Goal: Communication & Community: Answer question/provide support

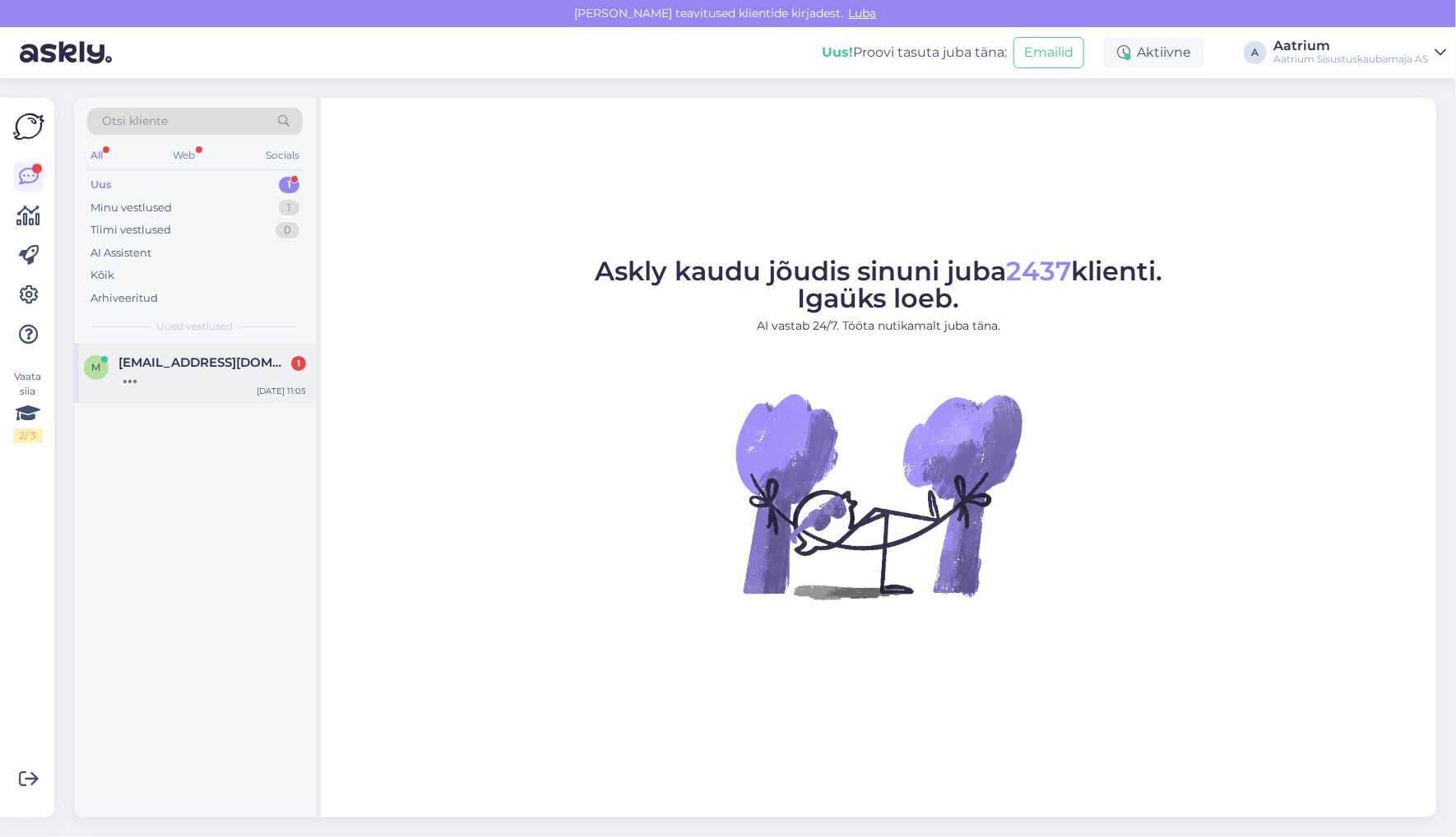
click at [230, 380] on div at bounding box center [212, 377] width 188 height 15
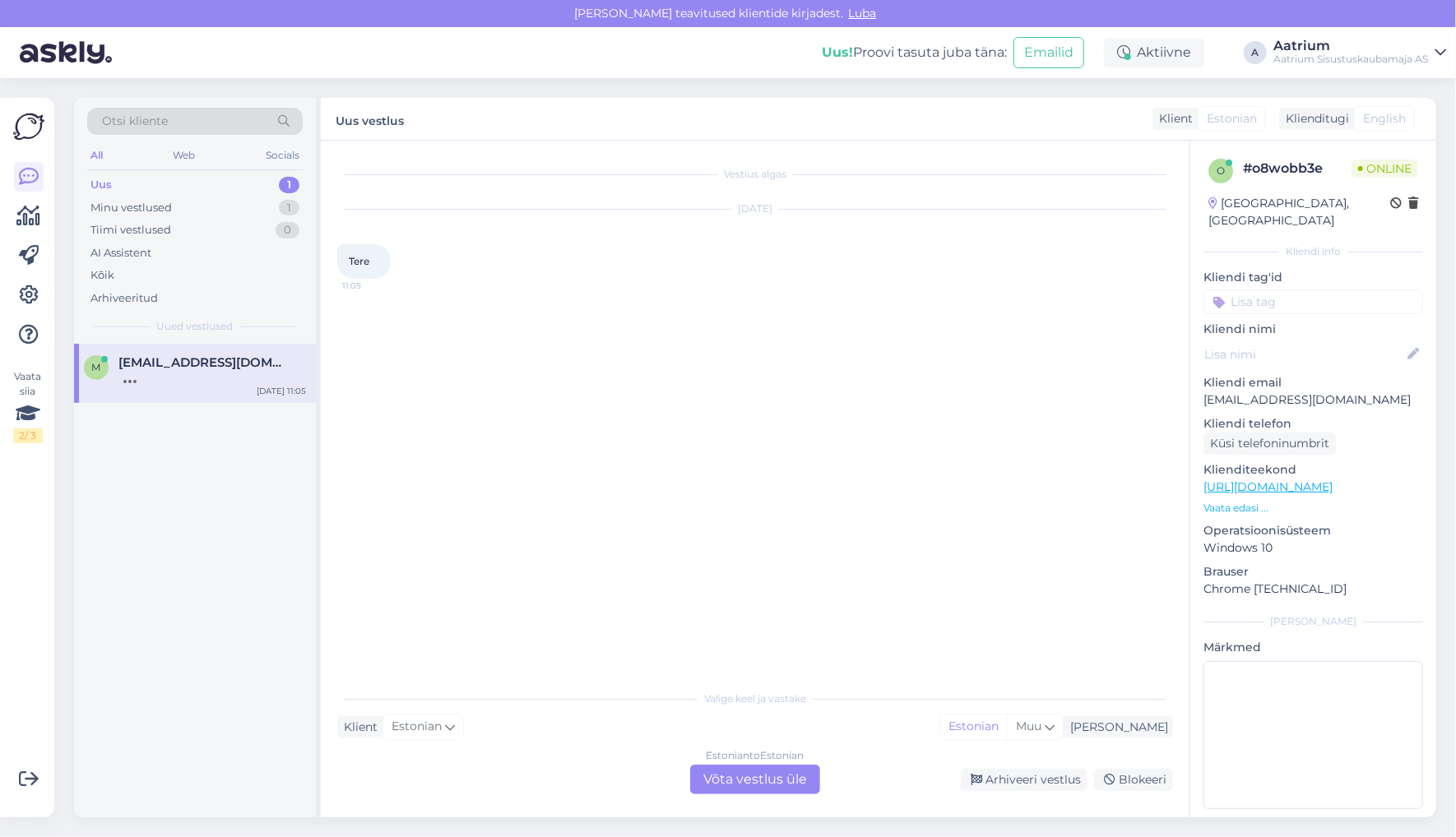
click at [727, 779] on div "Estonian to Estonian Võta vestlus üle" at bounding box center [755, 780] width 130 height 30
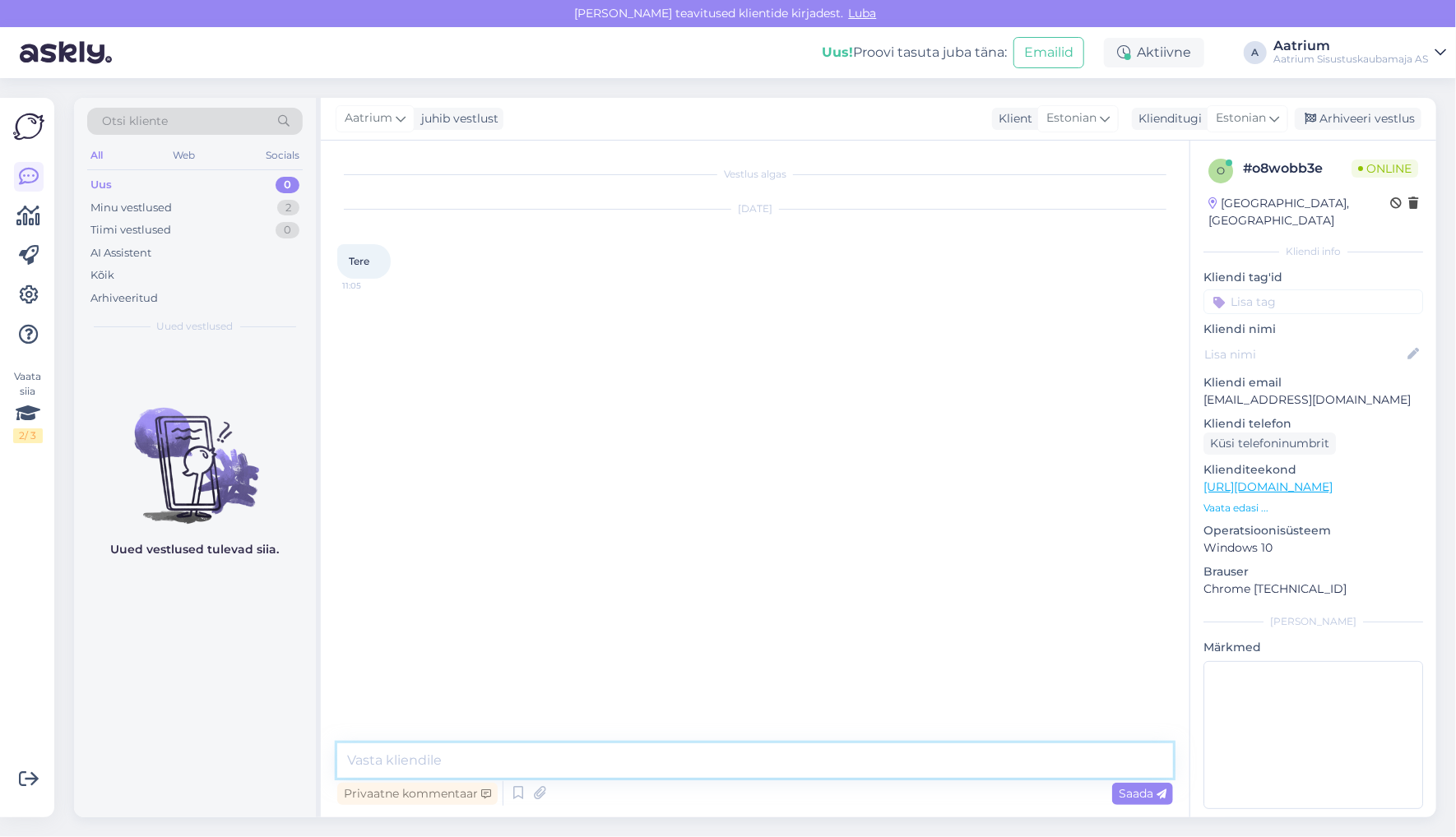
click at [616, 765] on textarea at bounding box center [755, 760] width 836 height 34
type textarea "Tere!"
click at [1146, 798] on span "Saada" at bounding box center [1143, 793] width 47 height 15
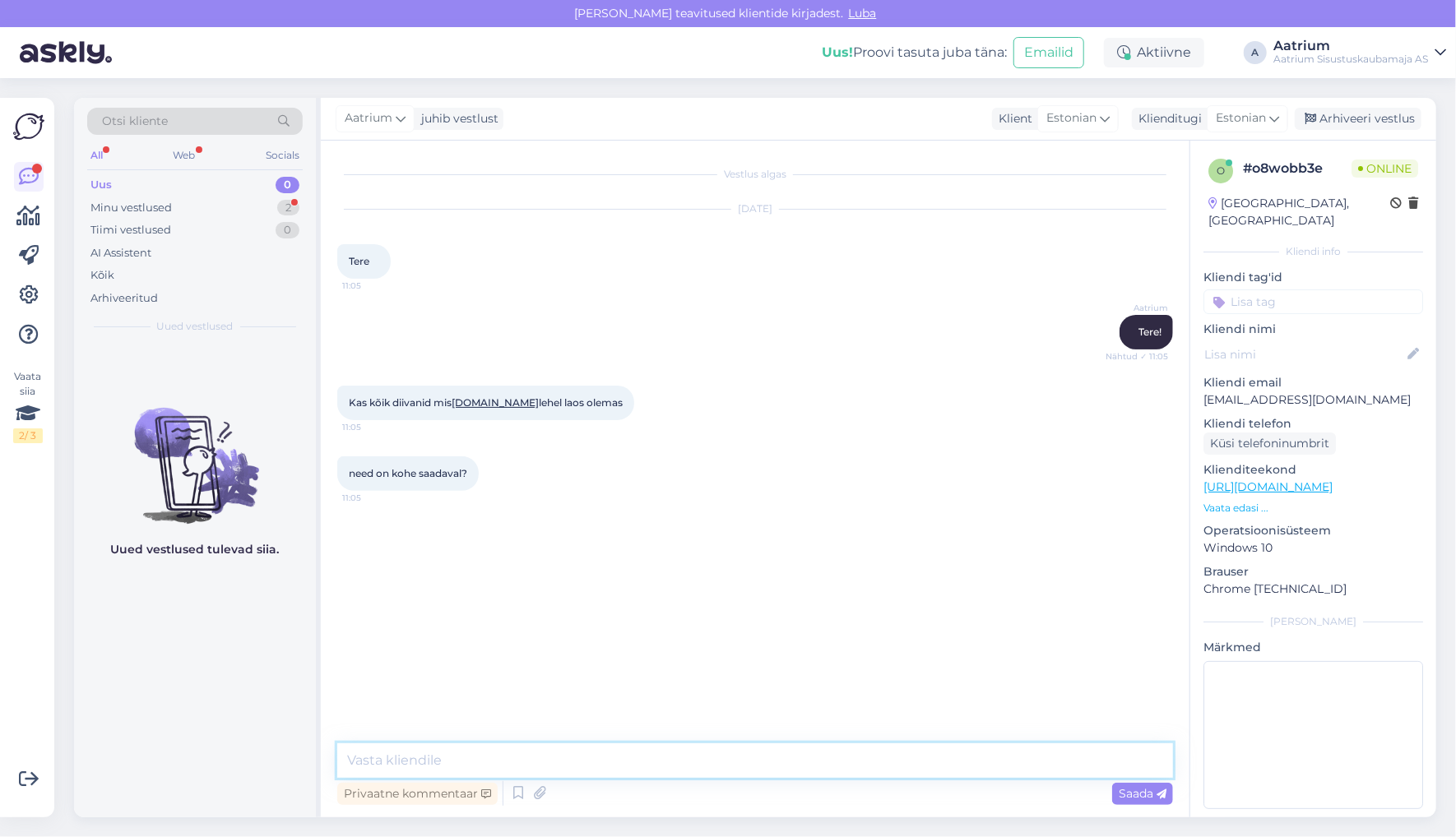
click at [692, 769] on textarea at bounding box center [755, 760] width 836 height 34
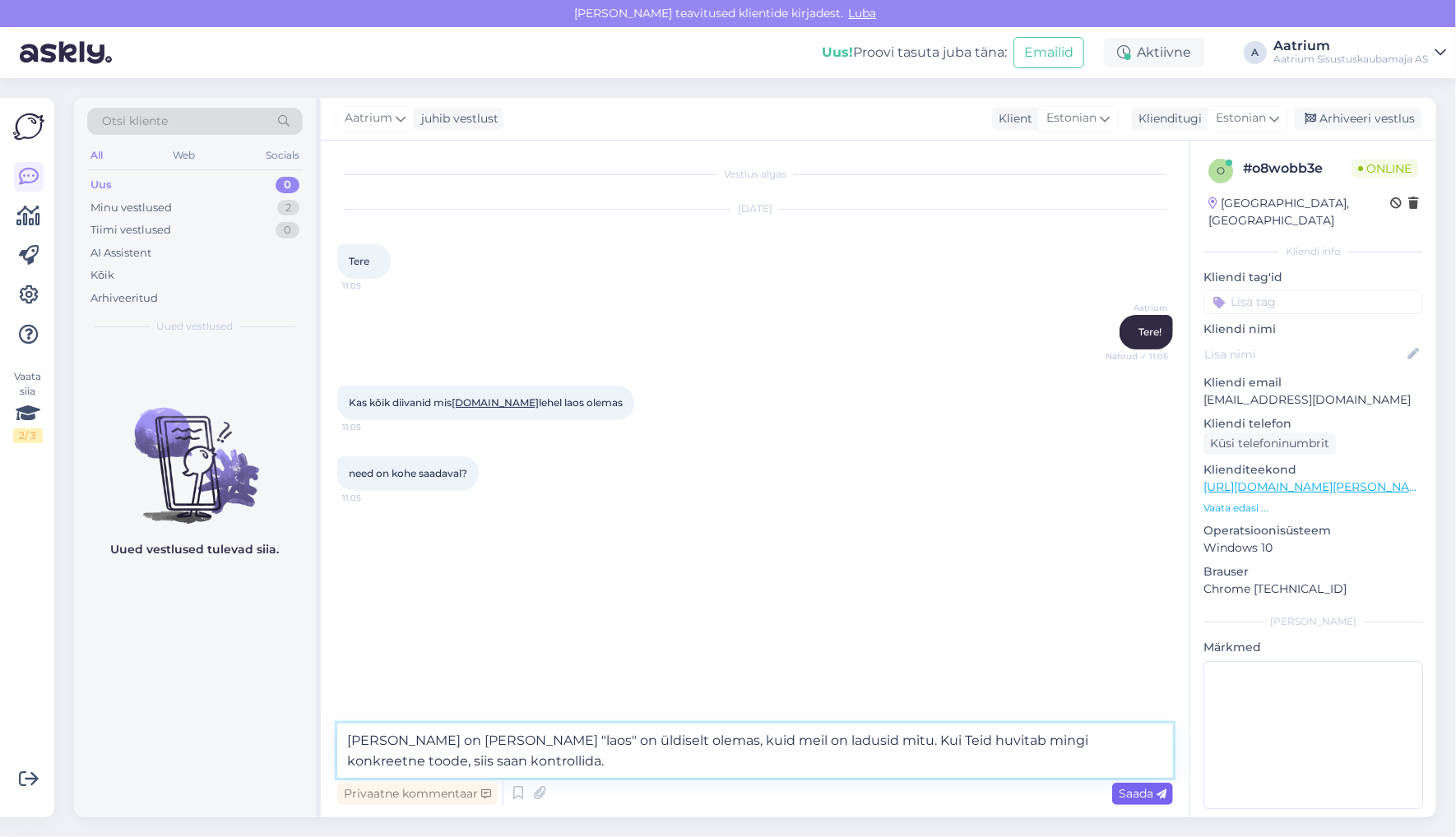
type textarea "[PERSON_NAME] on [PERSON_NAME] "laos" on üldiselt olemas, kuid meil on ladusid …"
click at [1125, 792] on span "Saada" at bounding box center [1143, 793] width 47 height 15
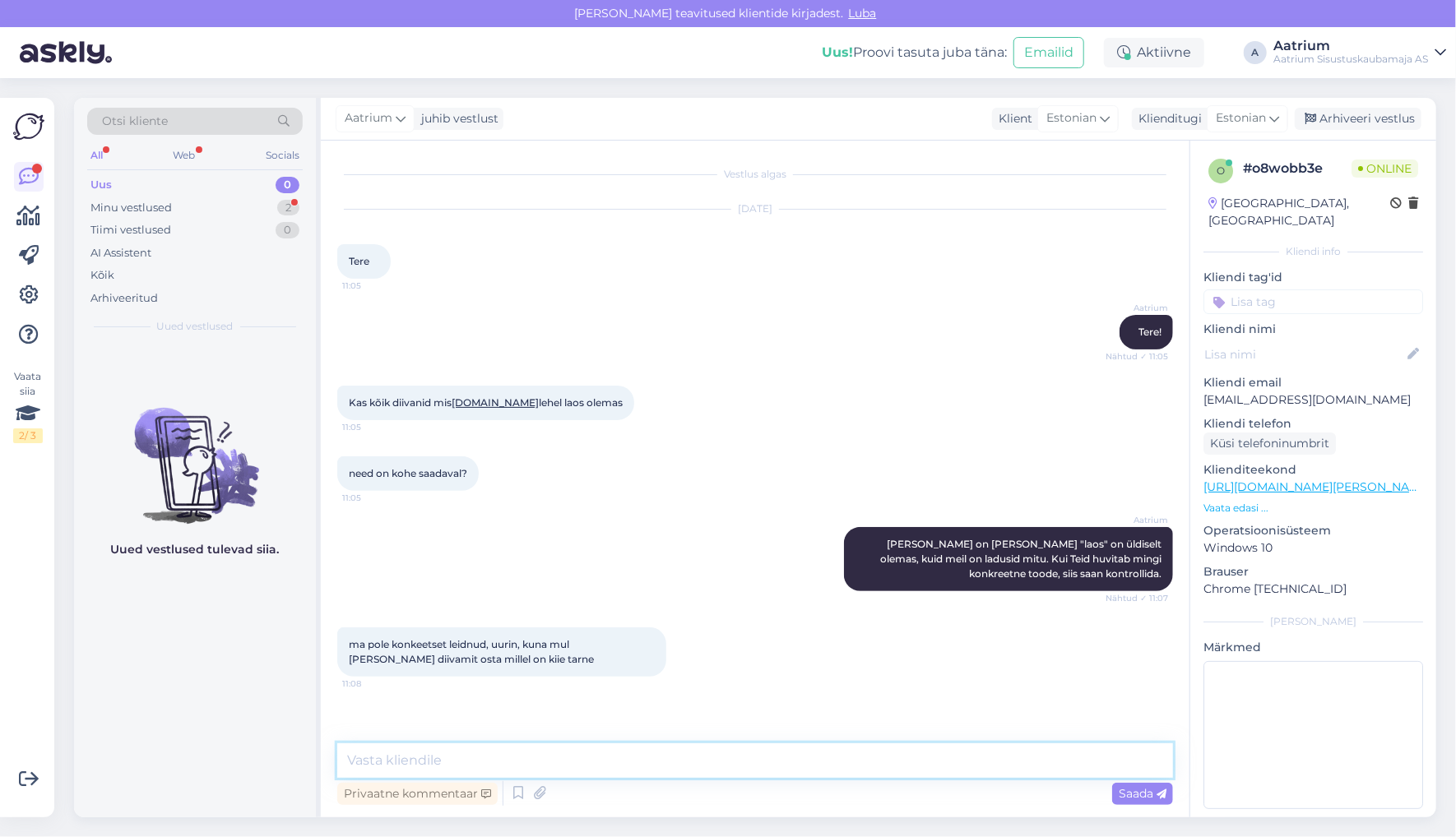
click at [522, 764] on textarea at bounding box center [755, 760] width 836 height 34
type textarea "S"
type textarea "Kas soovite ka meiepoolset transporti?"
click at [1135, 789] on span "Saada" at bounding box center [1143, 793] width 47 height 15
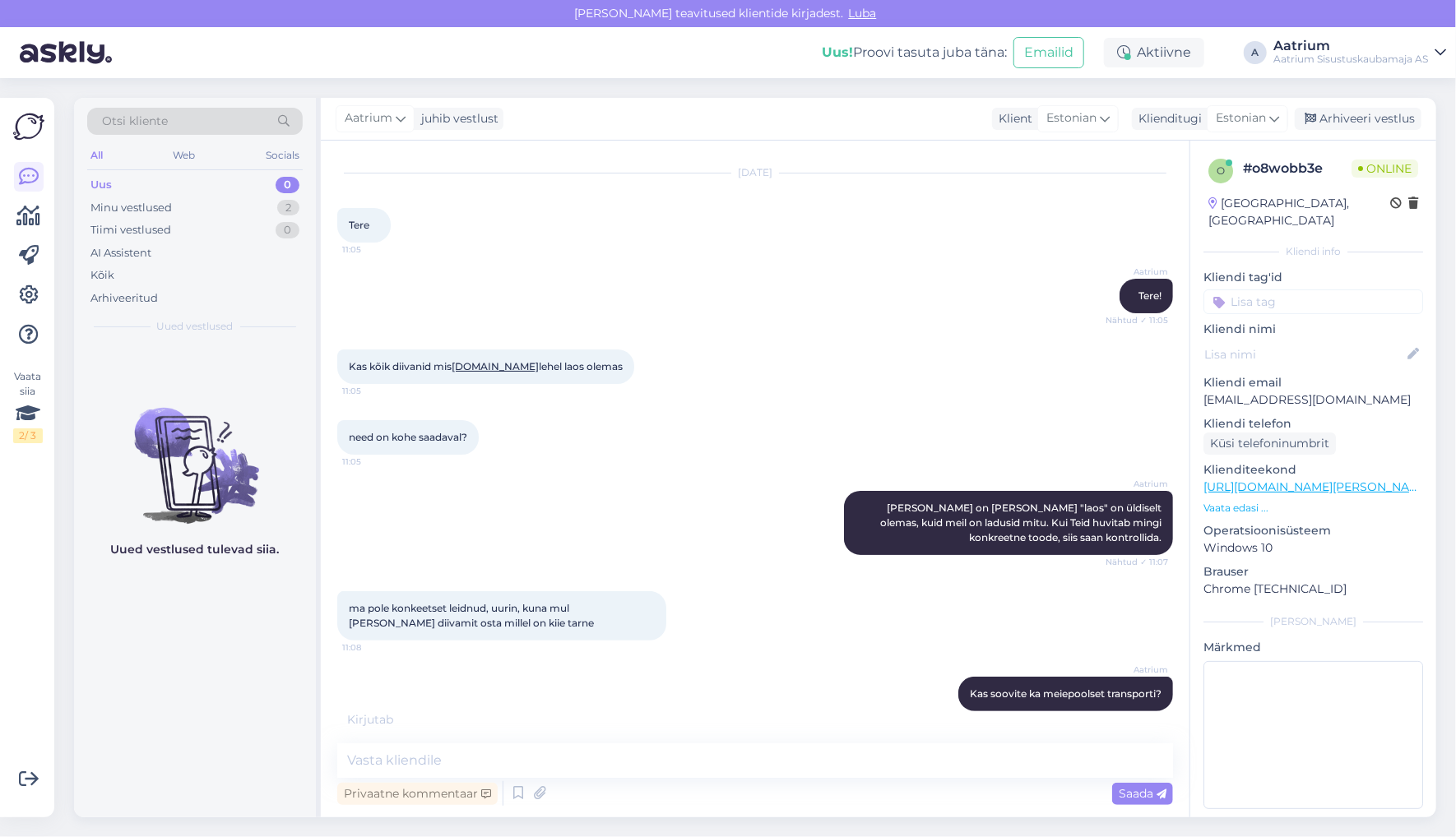
scroll to position [108, 0]
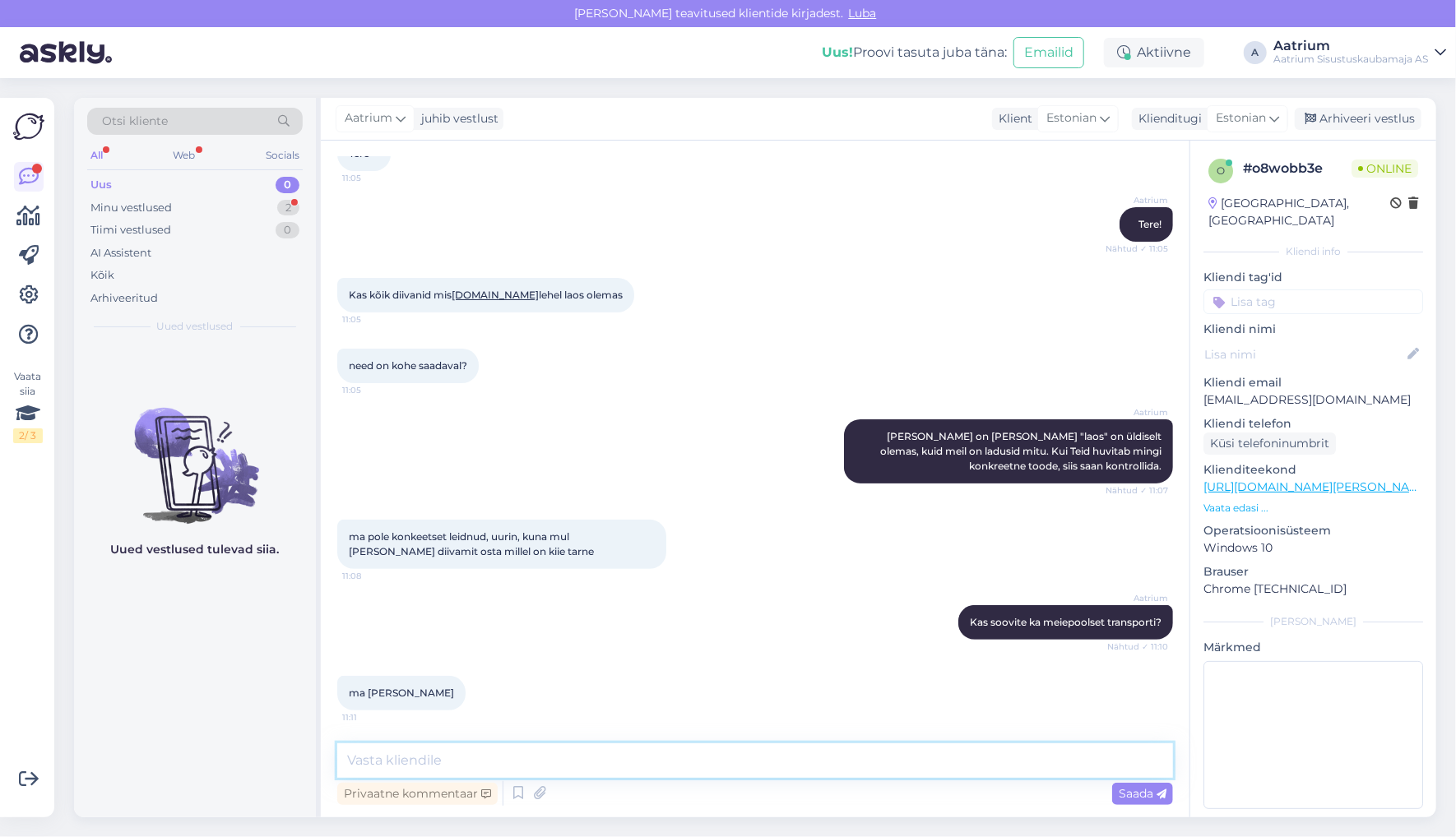
click at [488, 758] on textarea at bounding box center [755, 760] width 836 height 34
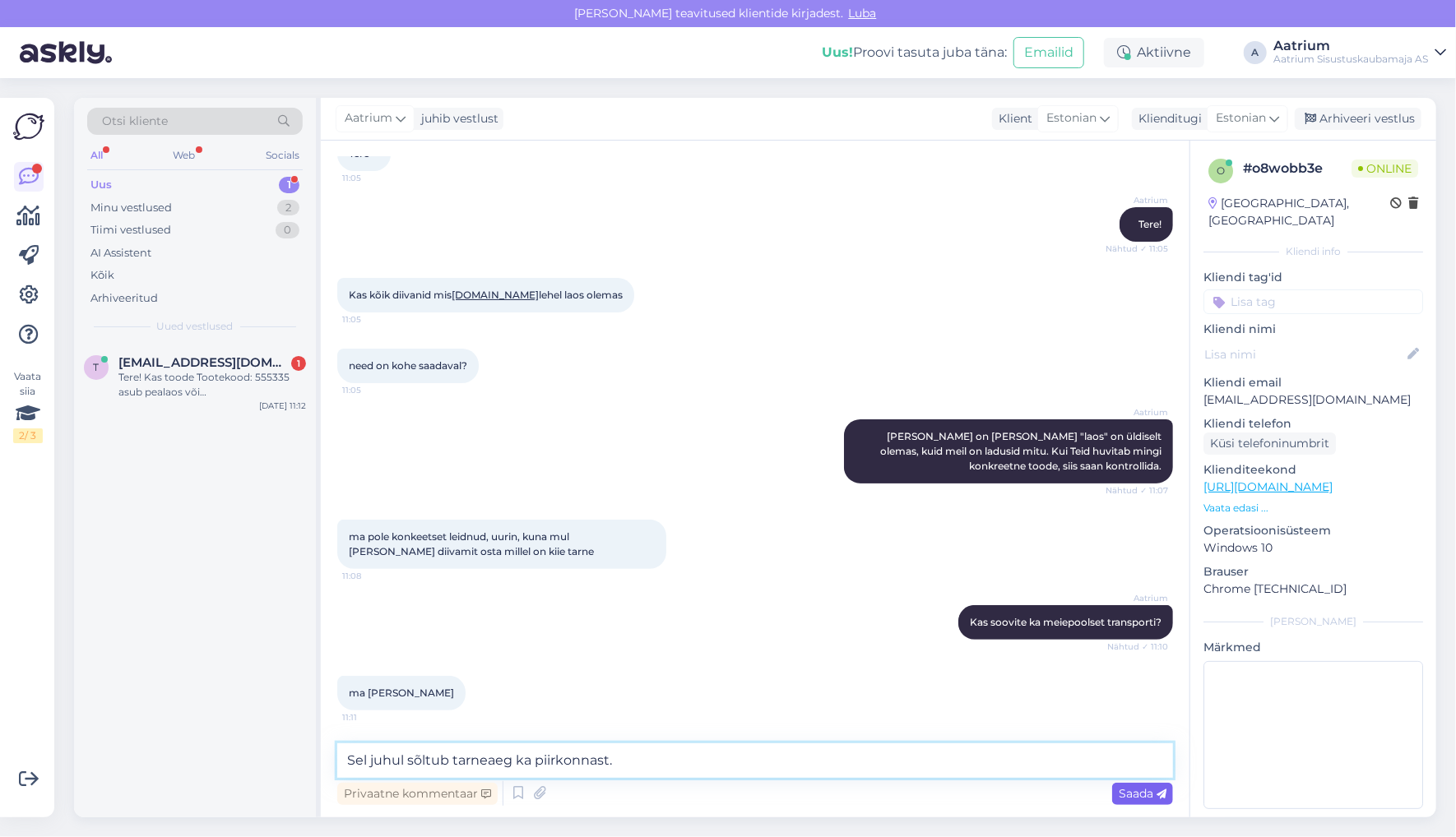
type textarea "Sel juhul sõltub tarneaeg ka piirkonnast."
click at [1128, 790] on span "Saada" at bounding box center [1143, 793] width 47 height 15
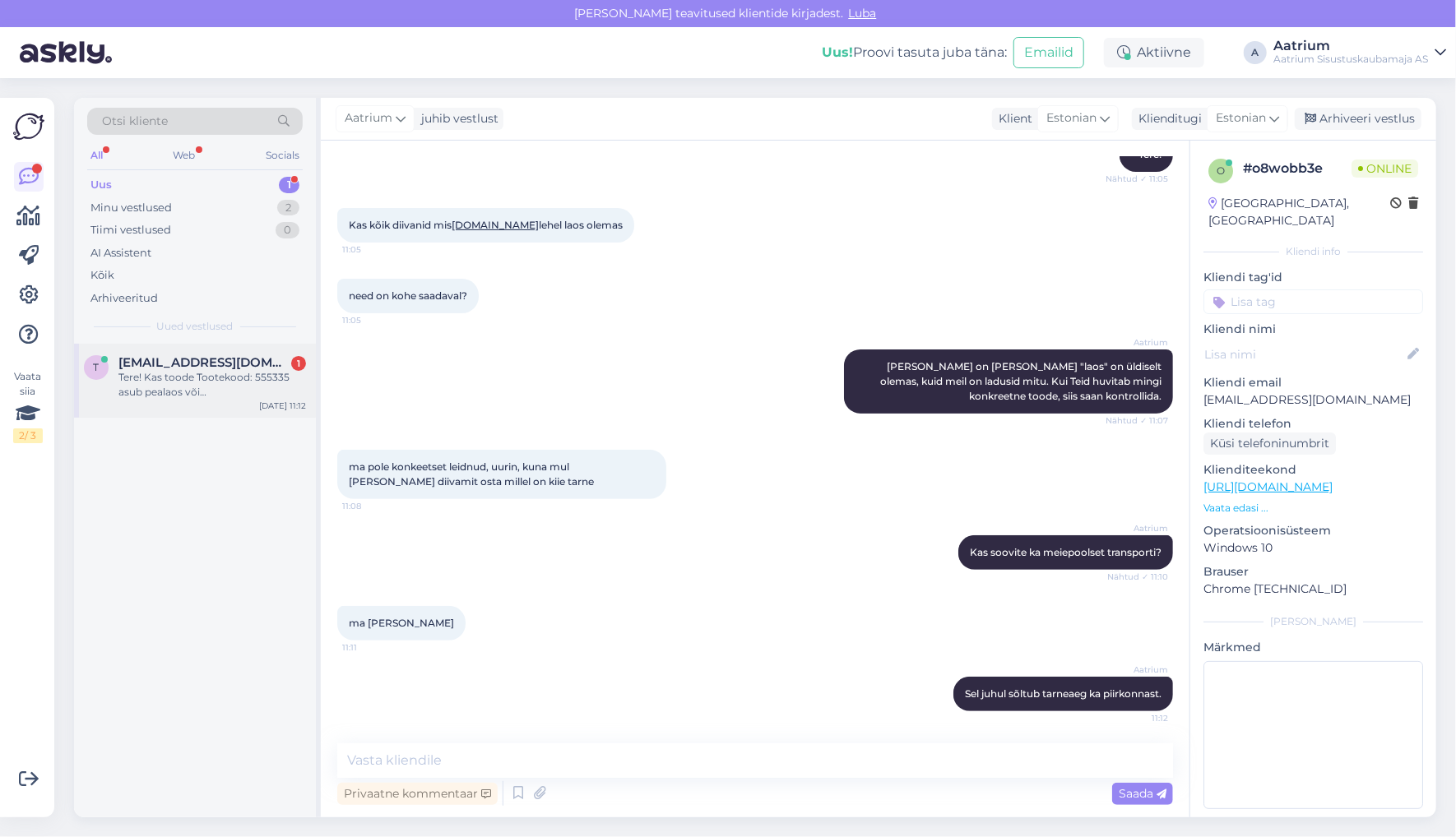
click at [229, 380] on div "Tere! Kas toode Tootekood: 555335 asub pealaos või [GEOGRAPHIC_DATA] keskuse po…" at bounding box center [212, 385] width 188 height 30
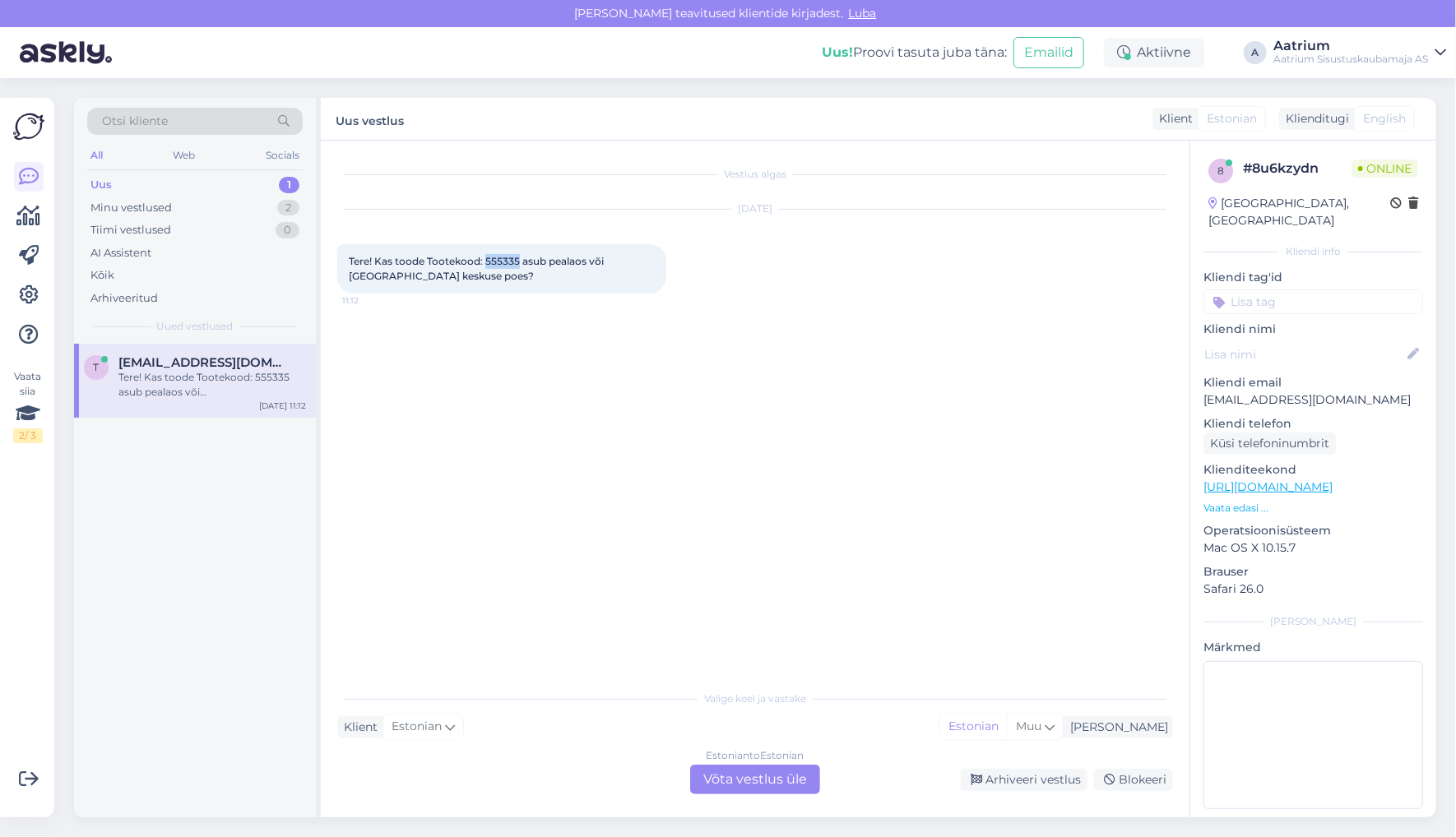
drag, startPoint x: 518, startPoint y: 261, endPoint x: 487, endPoint y: 256, distance: 31.4
click at [487, 256] on span "Tere! Kas toode Tootekood: 555335 asub pealaos või [GEOGRAPHIC_DATA] keskuse po…" at bounding box center [477, 268] width 257 height 27
copy span "555335"
click at [753, 783] on div "Estonian to Estonian Võta vestlus üle" at bounding box center [755, 780] width 130 height 30
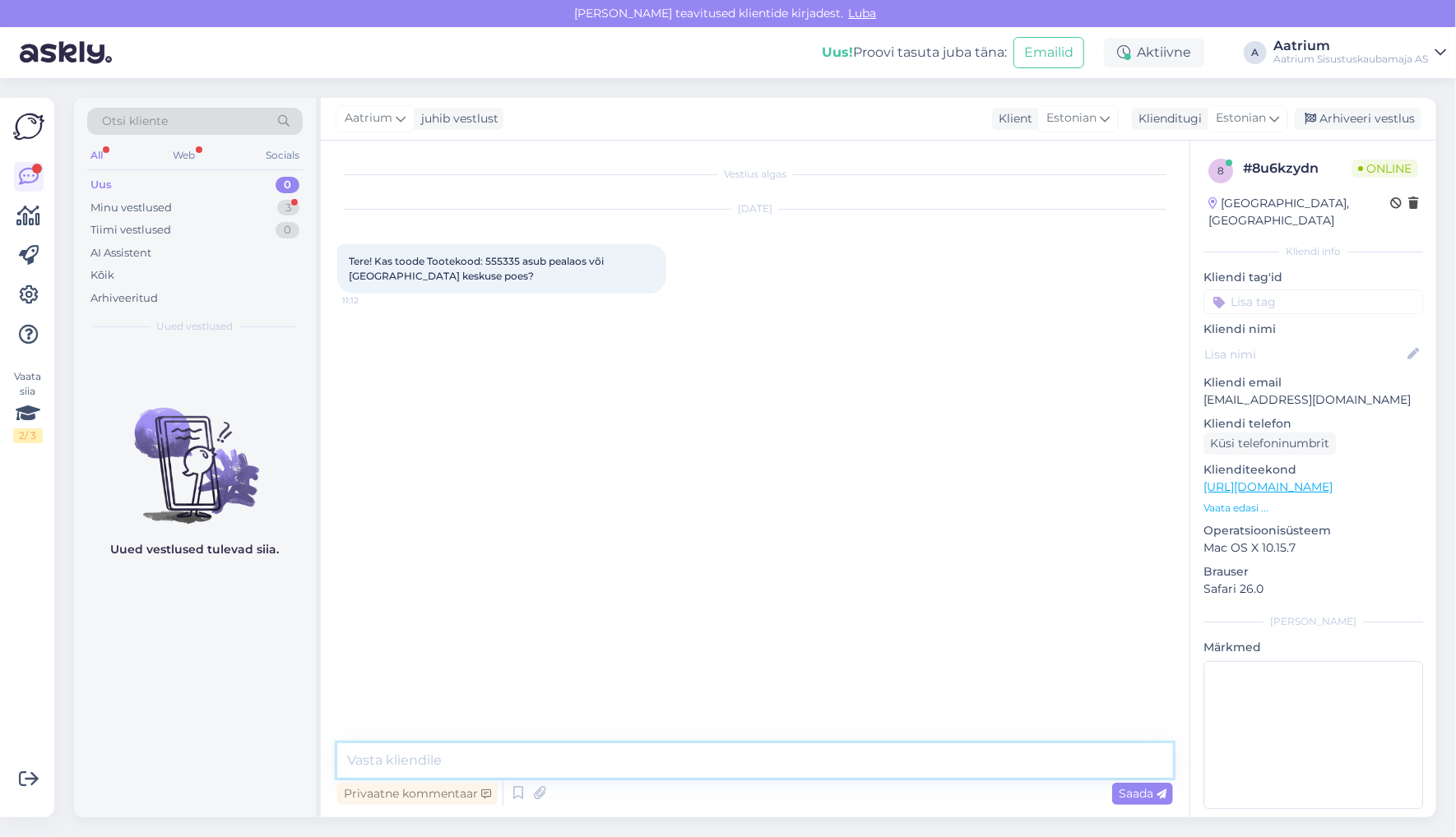
click at [449, 763] on textarea at bounding box center [755, 760] width 836 height 34
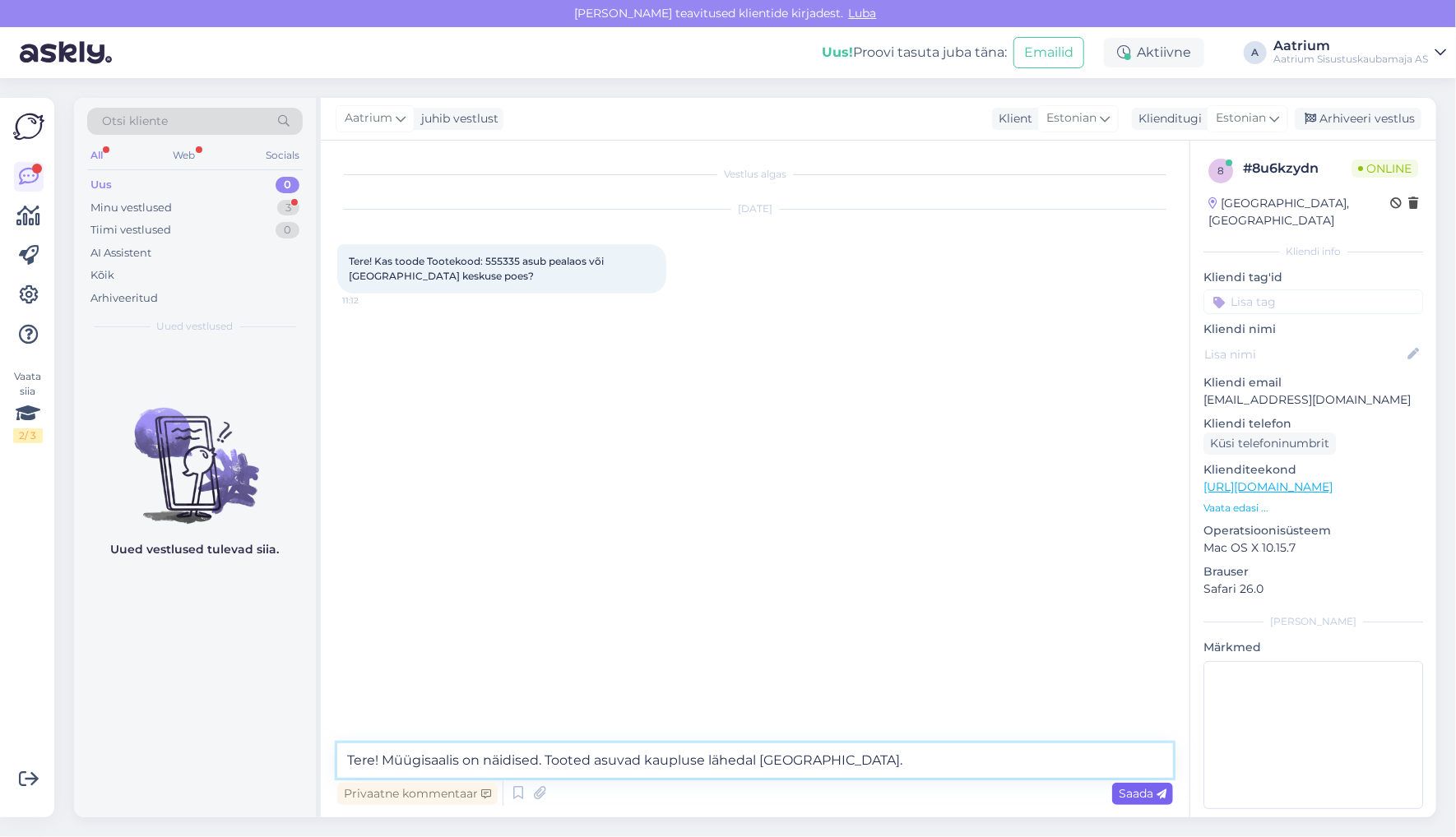
type textarea "Tere! Müügisaalis on näidised. Tooted asuvad kaupluse lähedal [GEOGRAPHIC_DATA]."
click at [1145, 795] on span "Saada" at bounding box center [1143, 793] width 47 height 15
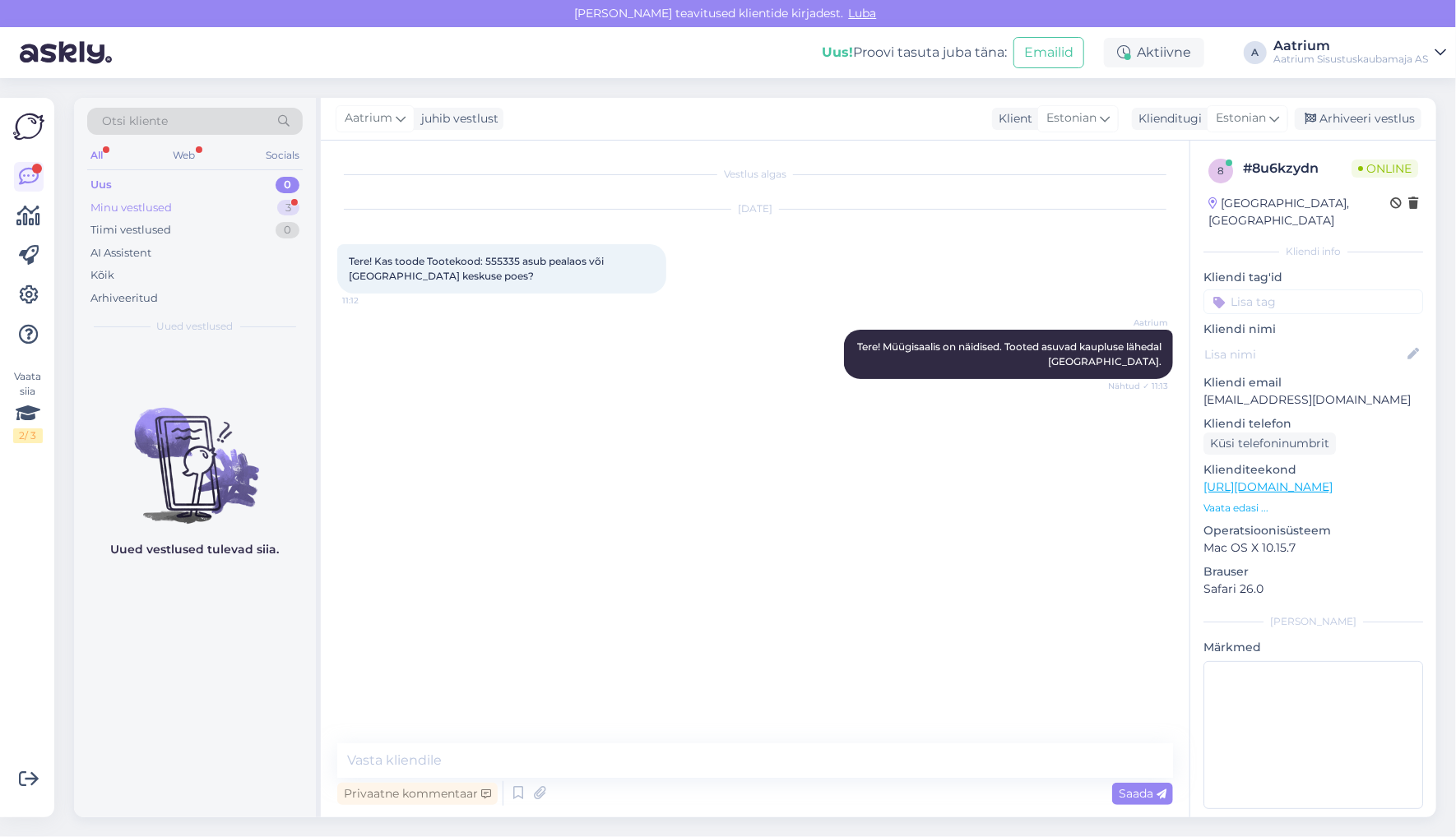
click at [98, 202] on div "Minu vestlused" at bounding box center [131, 208] width 82 height 17
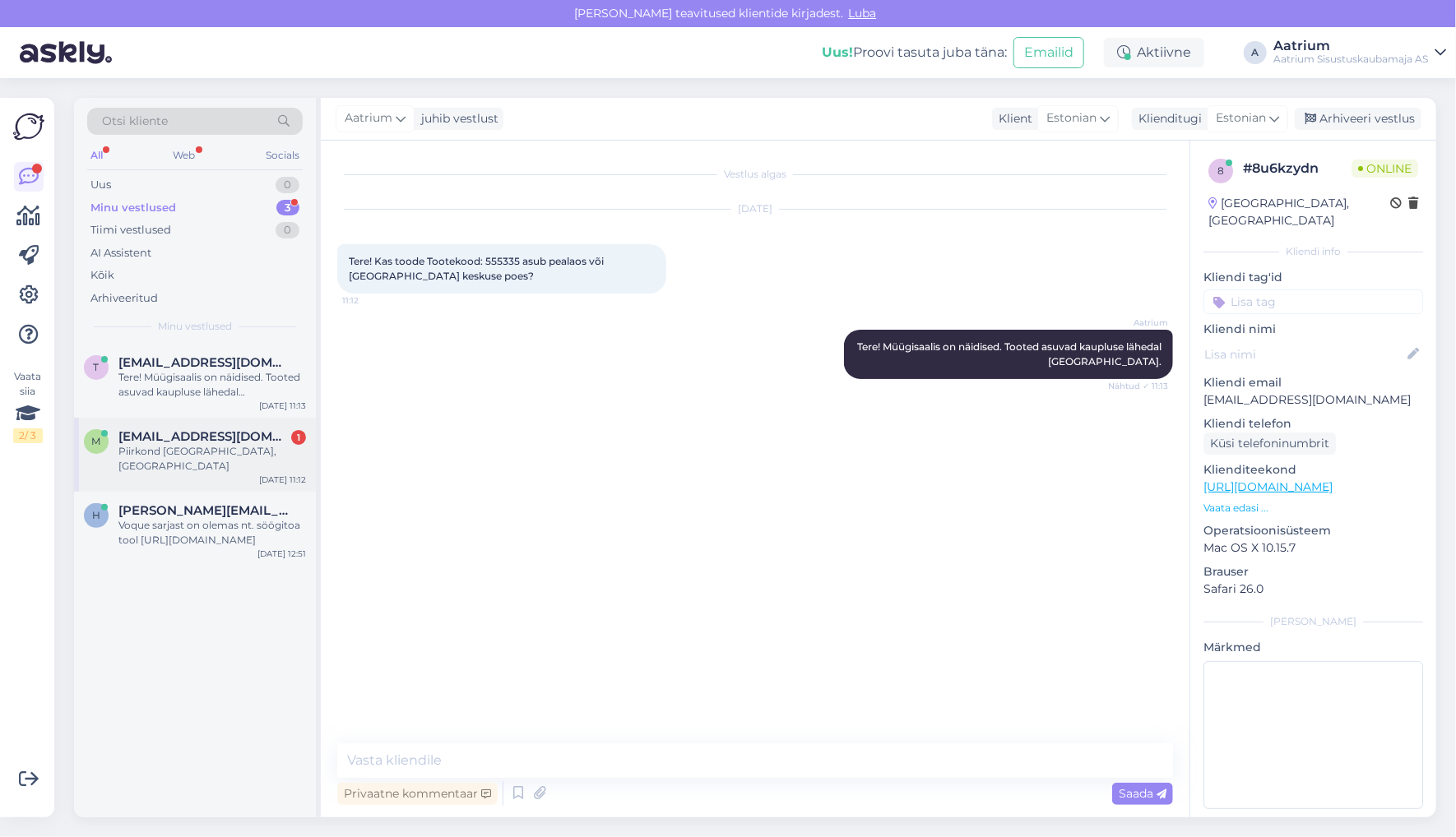
click at [169, 460] on div "m [EMAIL_ADDRESS][DOMAIN_NAME] 1 Piirkond [GEOGRAPHIC_DATA], [GEOGRAPHIC_DATA] …" at bounding box center [195, 454] width 242 height 74
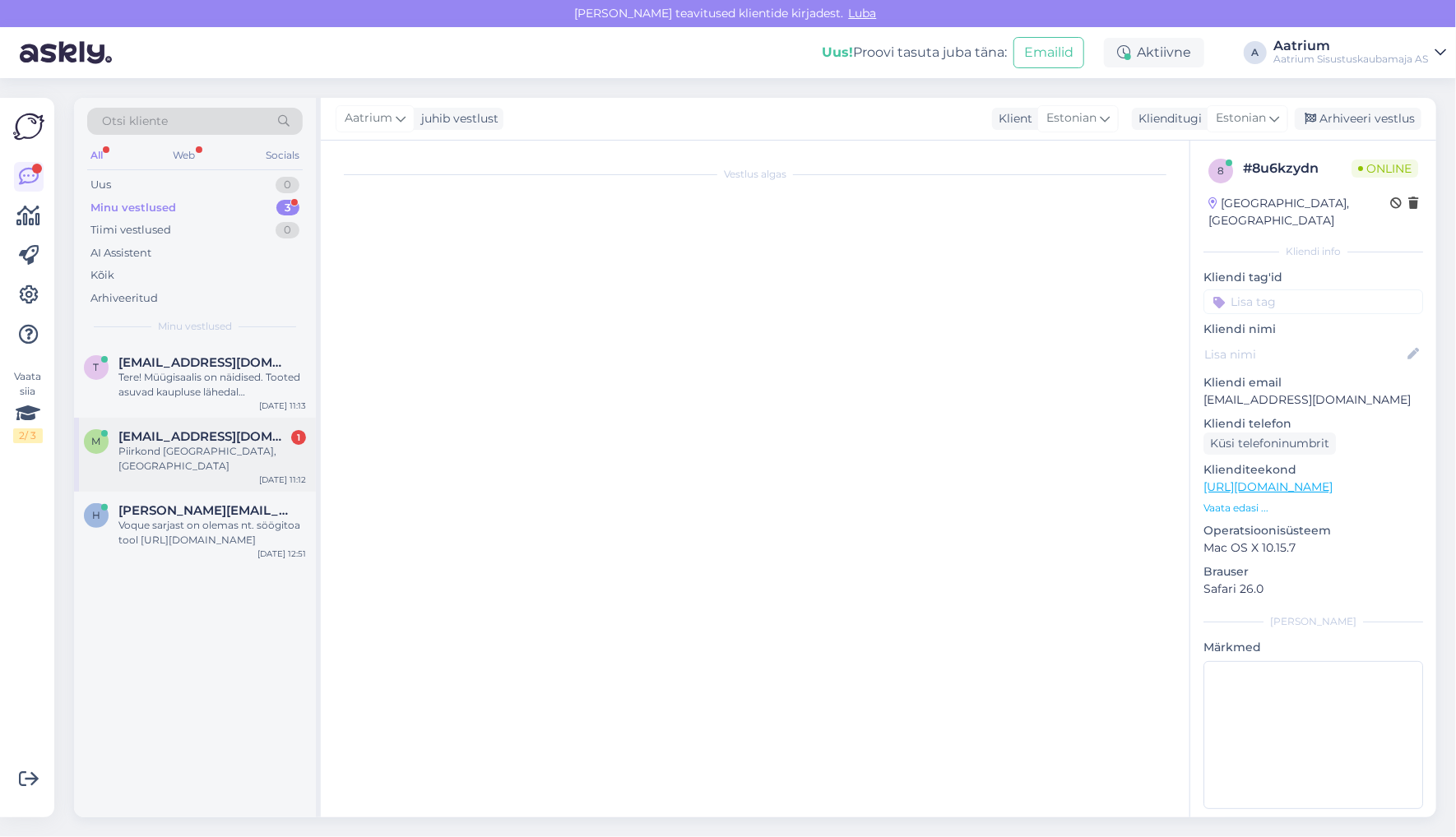
scroll to position [249, 0]
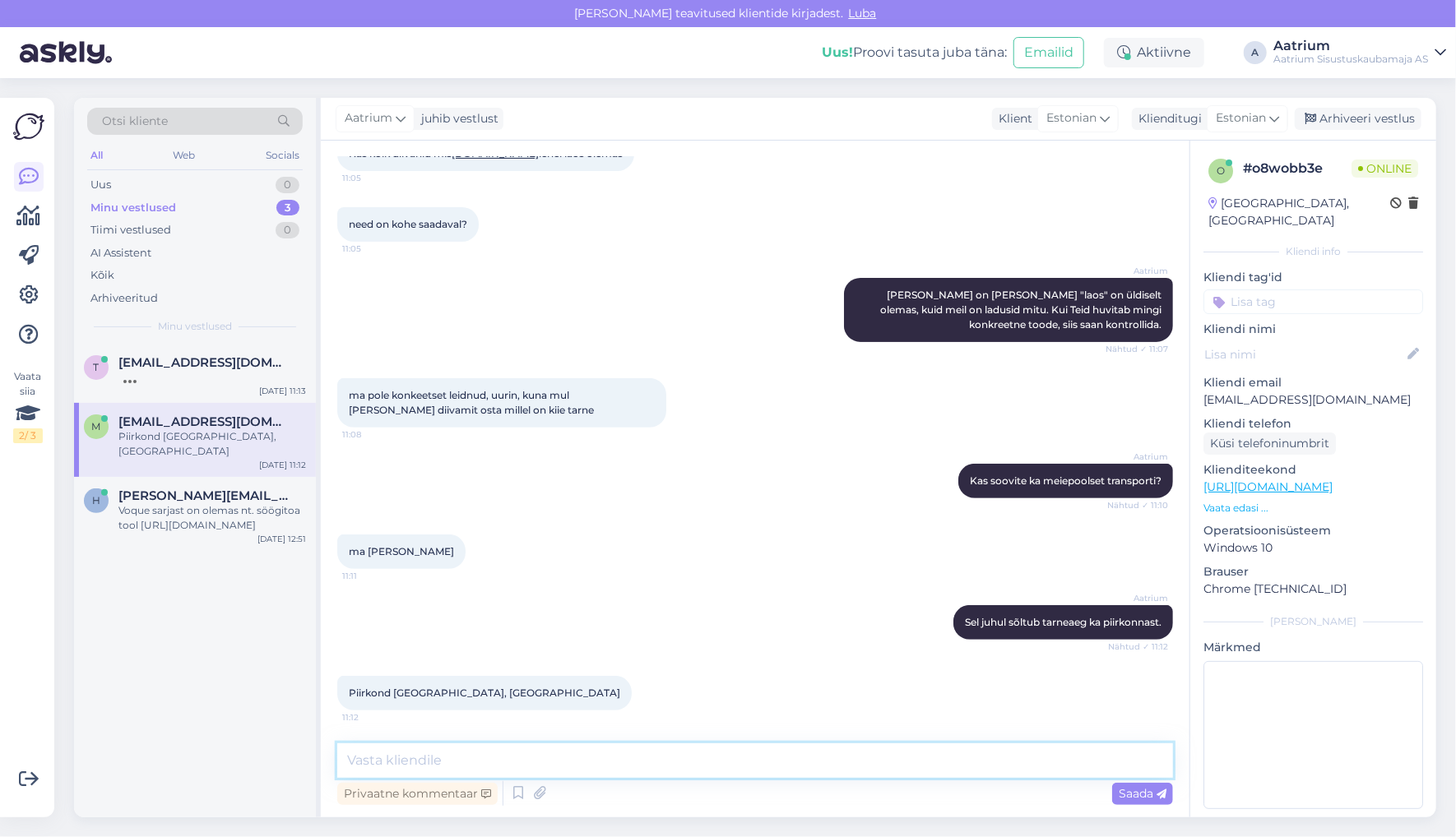
click at [389, 756] on textarea at bounding box center [755, 760] width 836 height 34
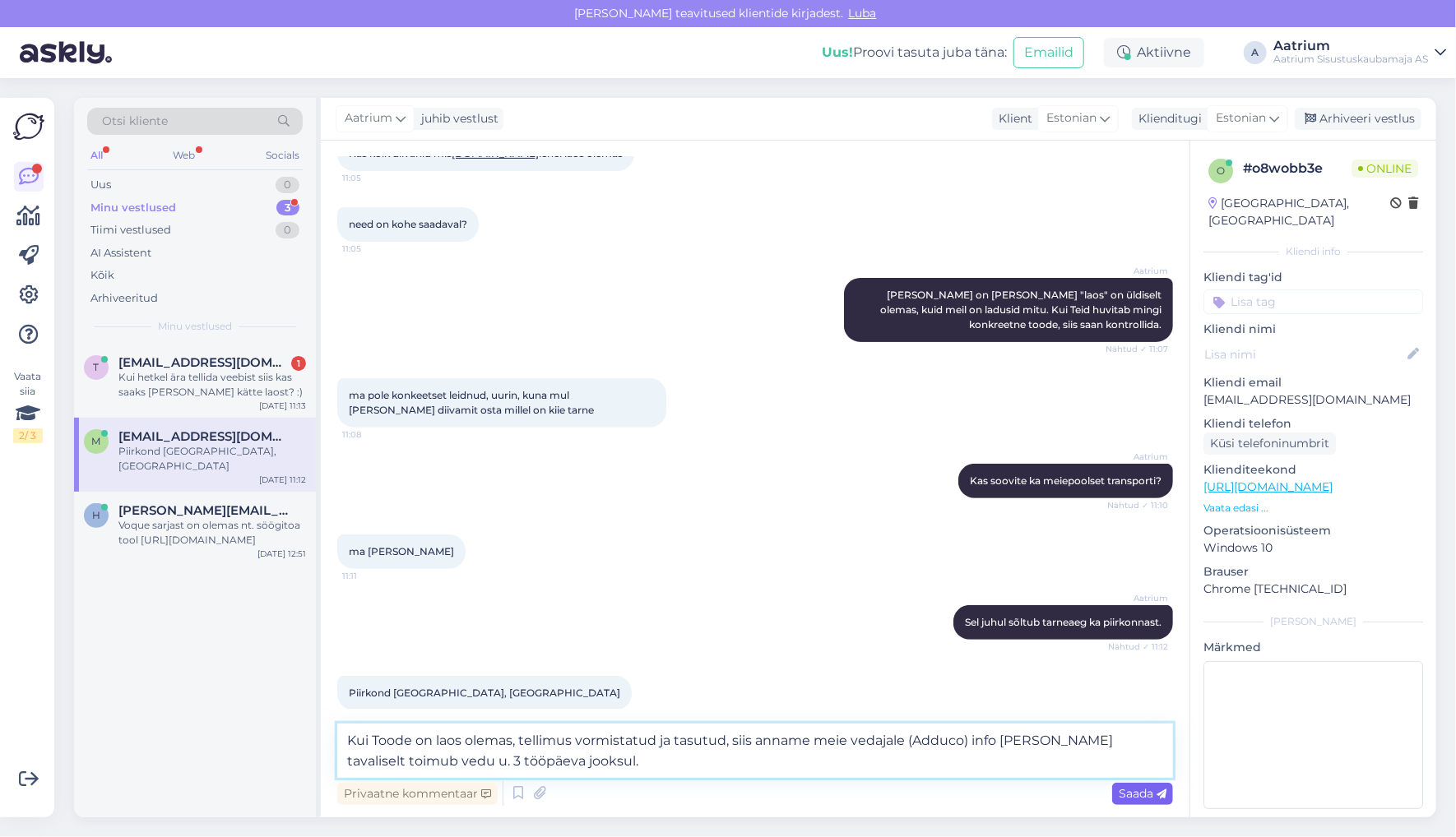
type textarea "Kui Toode on laos olemas, tellimus vormistatud ja tasutud, siis anname meie ved…"
click at [1115, 792] on div "Saada" at bounding box center [1142, 793] width 61 height 22
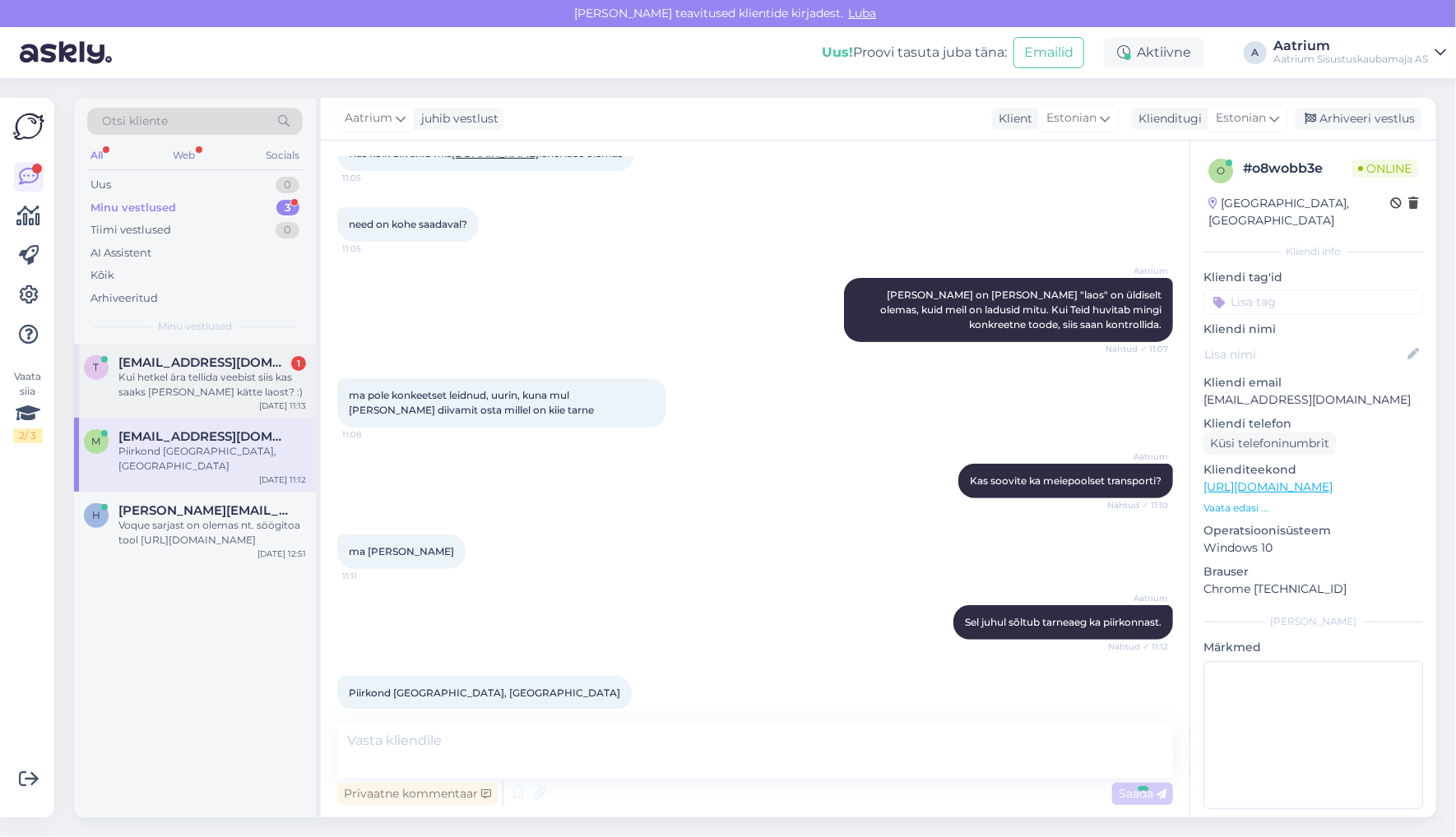
scroll to position [348, 0]
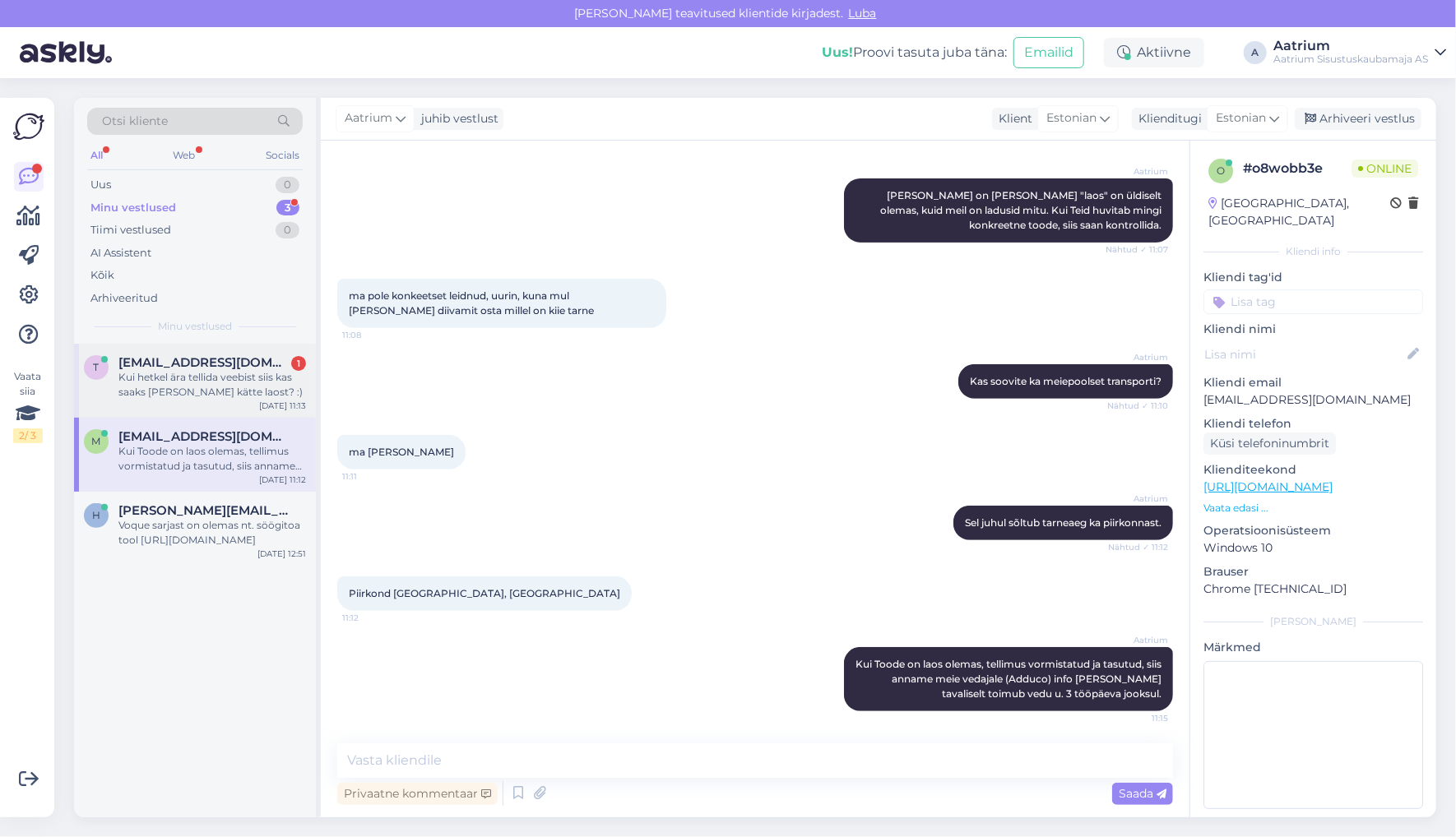
click at [229, 382] on div "Kui hetkel ära tellida veebist siis kas saaks [PERSON_NAME] kätte laost? :)" at bounding box center [212, 385] width 188 height 30
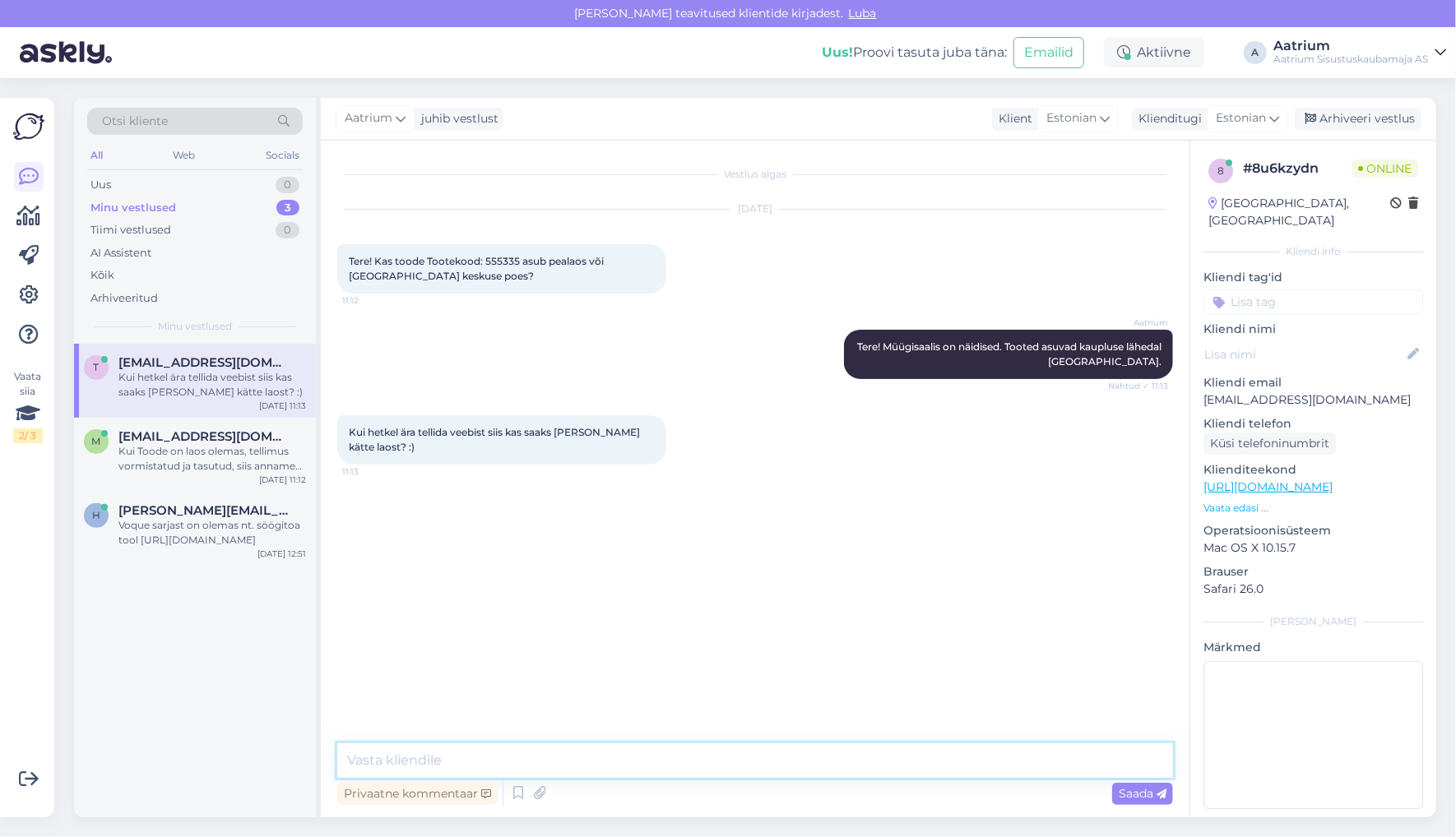
click at [570, 758] on textarea at bounding box center [755, 760] width 836 height 34
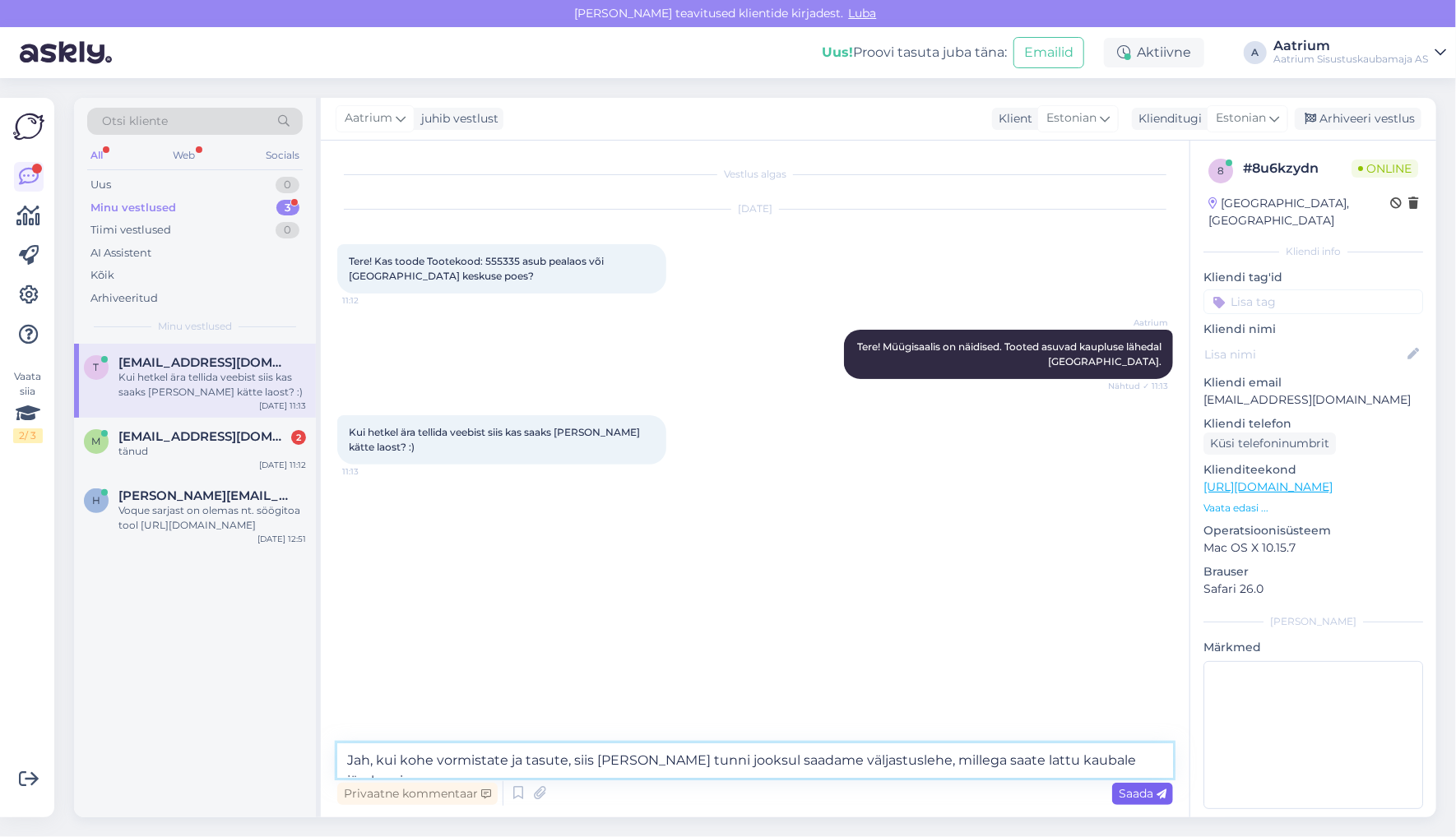
type textarea "Jah, kui kohe vormistate ja tasute, siis [PERSON_NAME] tunni jooksul saadame vä…"
click at [1132, 792] on span "Saada" at bounding box center [1143, 793] width 47 height 15
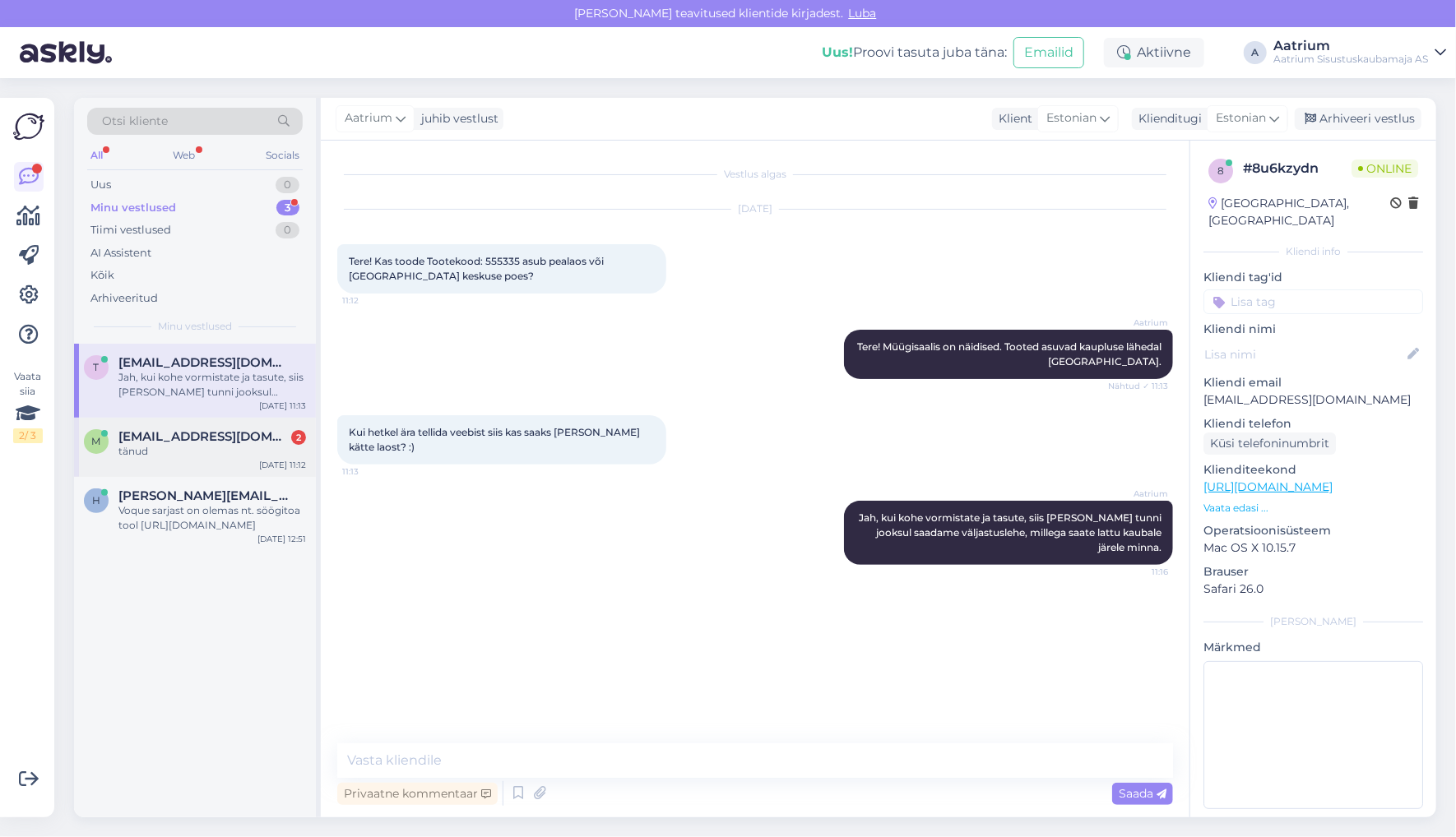
click at [175, 447] on div "tänud" at bounding box center [212, 451] width 188 height 15
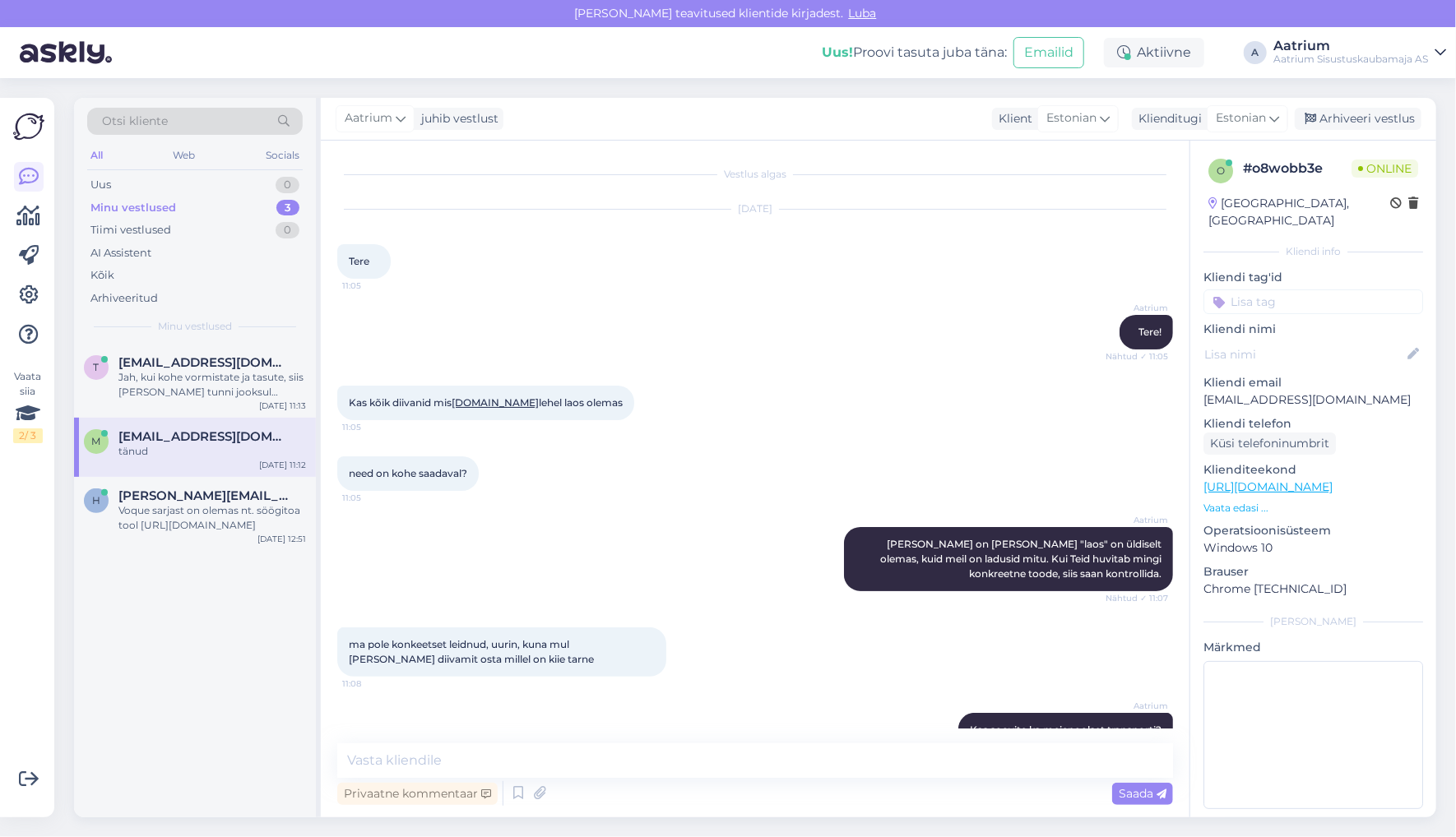
scroll to position [490, 0]
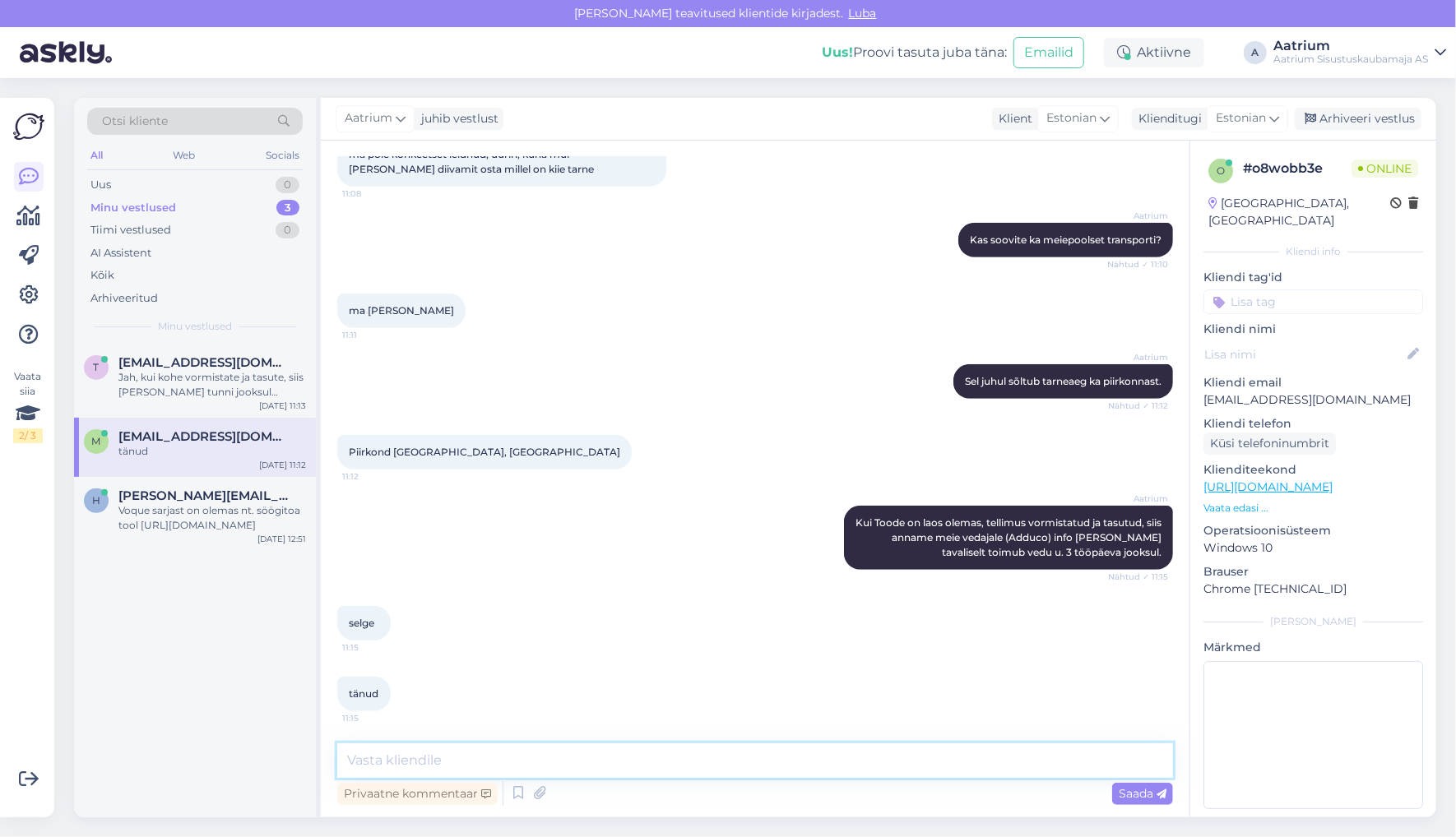
click at [538, 764] on textarea at bounding box center [755, 760] width 836 height 34
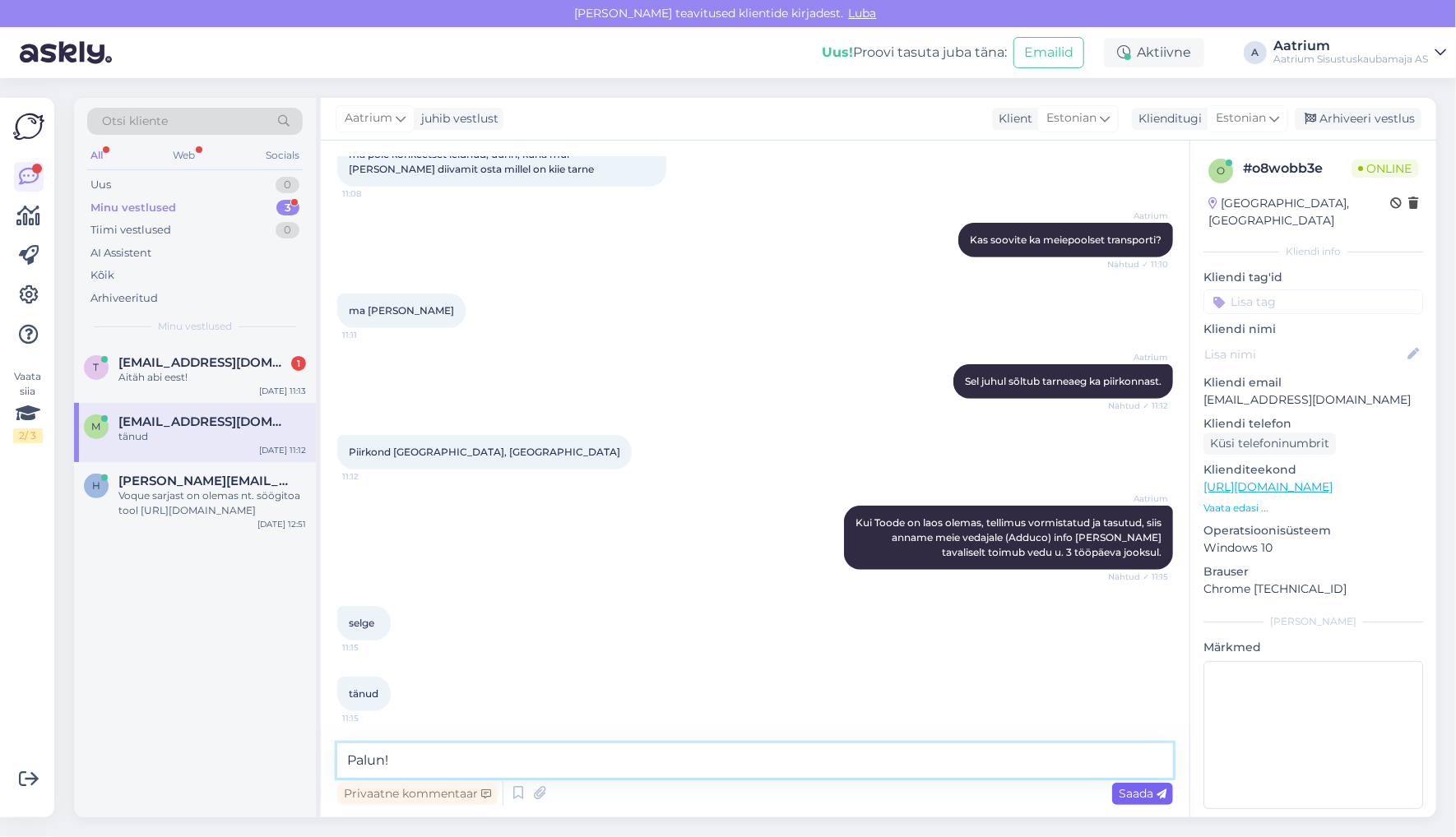
type textarea "Palun!"
click at [1138, 795] on span "Saada" at bounding box center [1143, 793] width 47 height 15
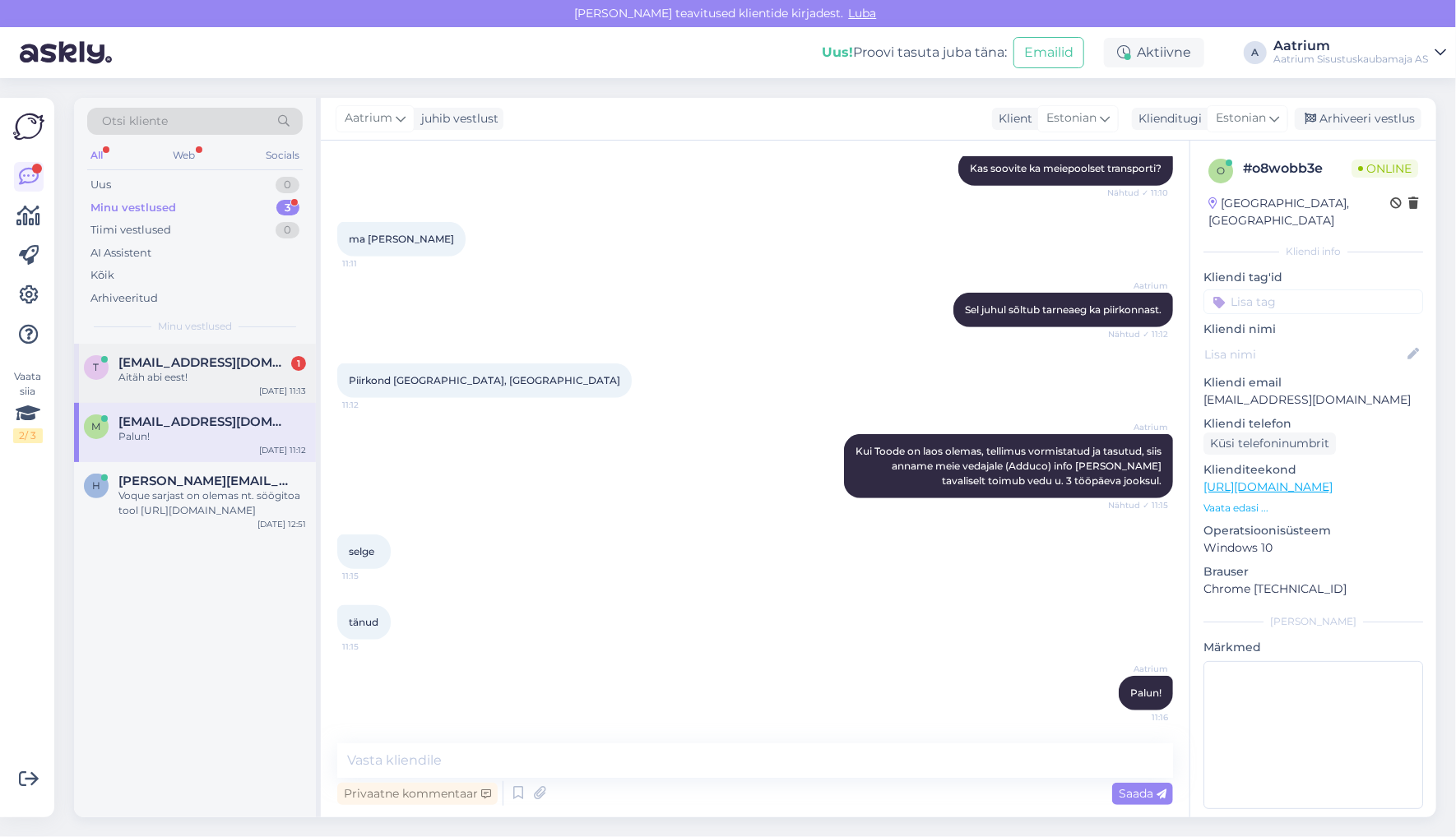
click at [238, 383] on div "Aitäh abi eest!" at bounding box center [212, 377] width 188 height 15
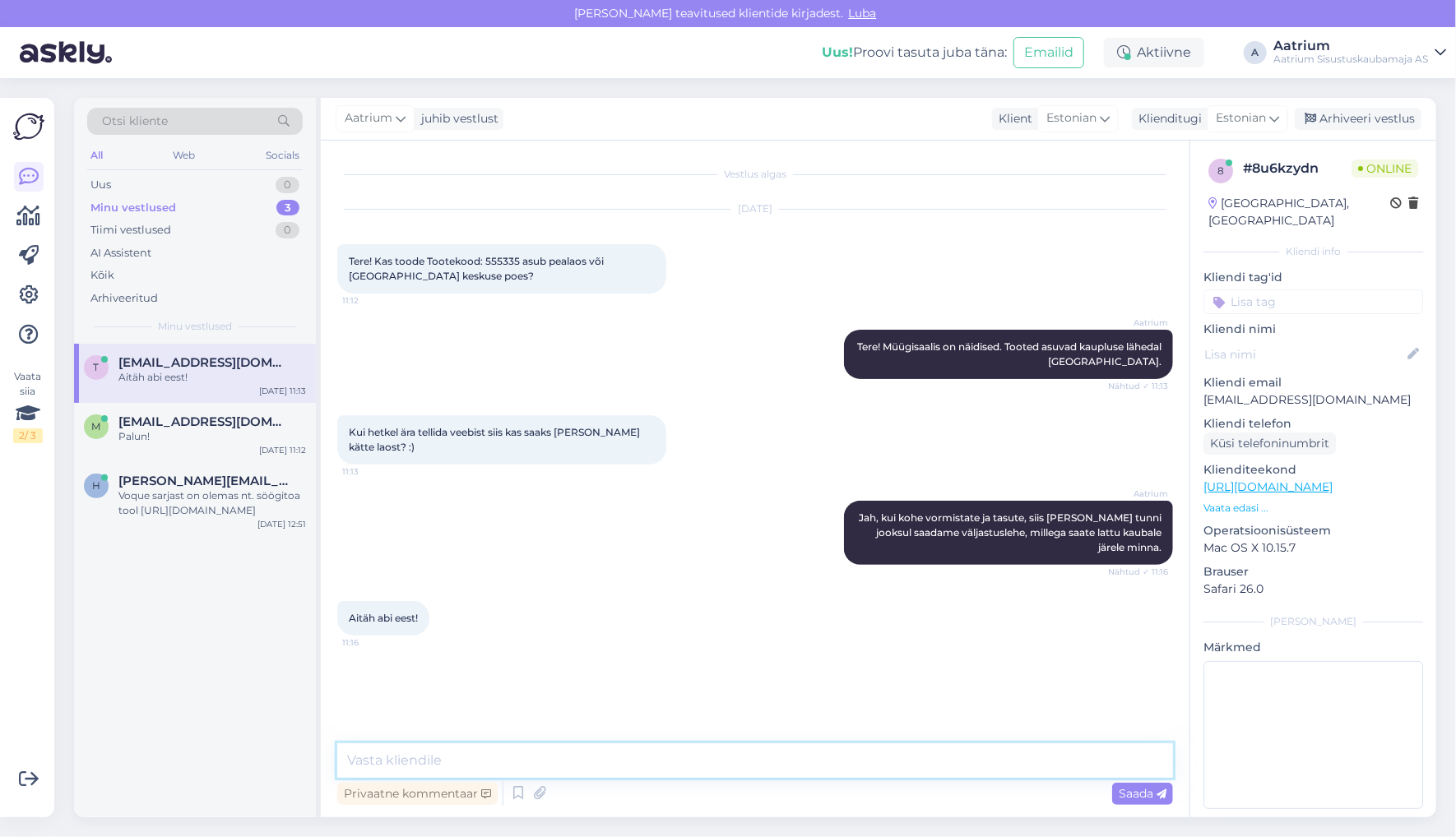
click at [413, 748] on textarea at bounding box center [755, 760] width 836 height 34
type textarea "Palun!"
click at [1125, 796] on span "Saada" at bounding box center [1143, 793] width 47 height 15
click at [164, 505] on div "Voque sarjast on olemas nt. söögitoa tool [URL][DOMAIN_NAME]" at bounding box center [212, 504] width 188 height 30
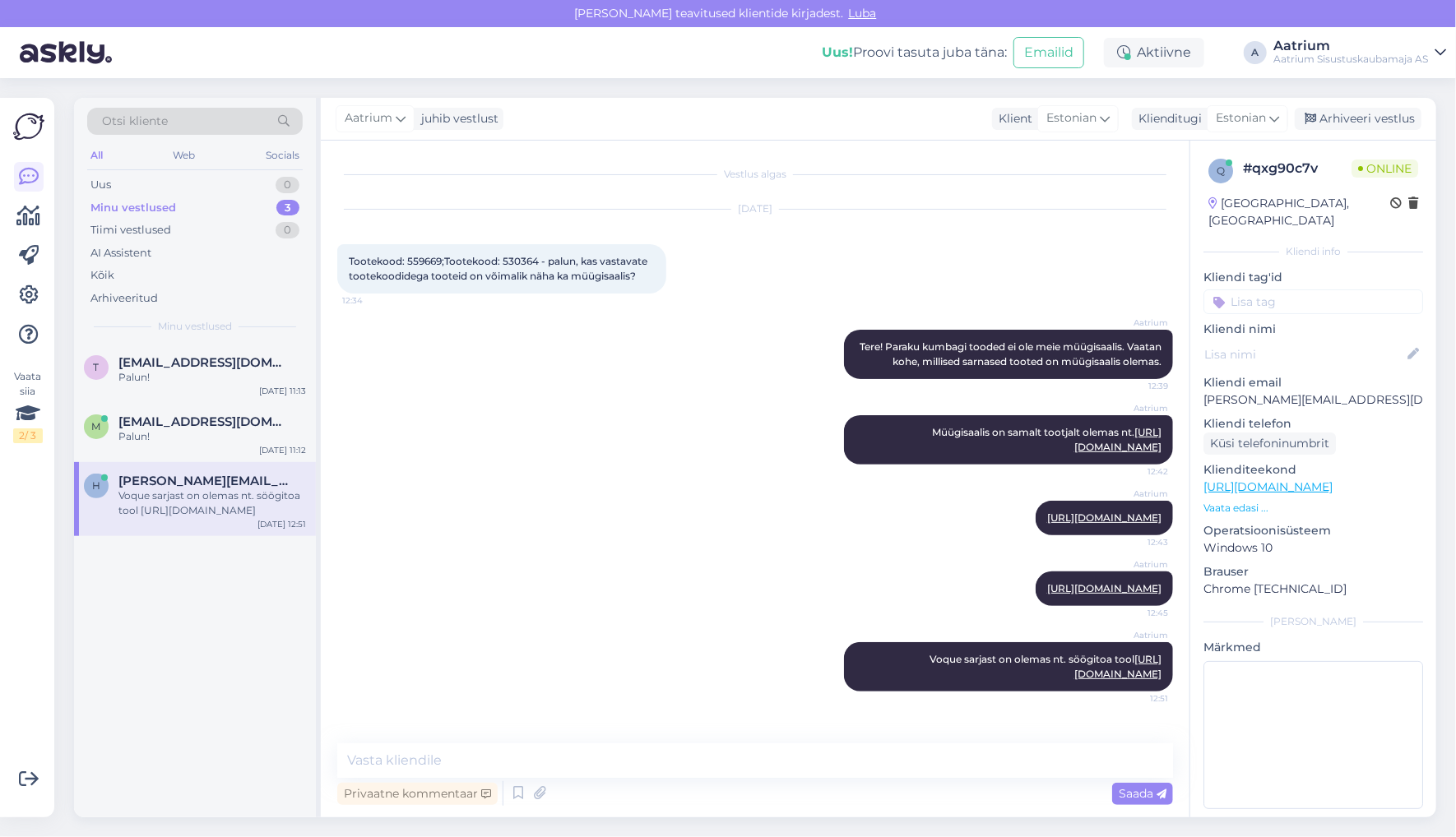
scroll to position [39, 0]
click at [174, 348] on div "t [EMAIL_ADDRESS][DOMAIN_NAME] Palun! [DATE] 11:13" at bounding box center [195, 373] width 242 height 59
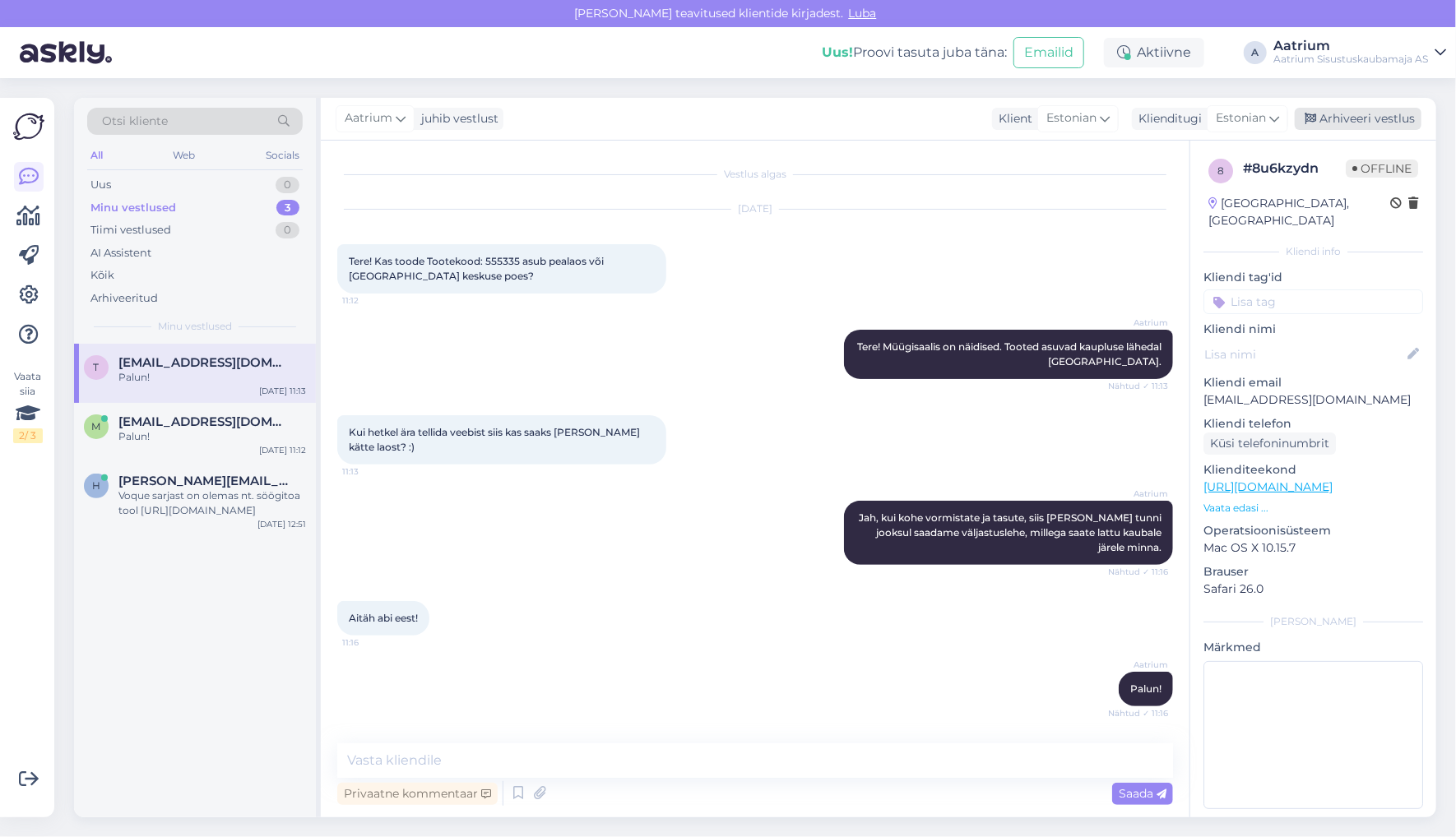
click at [1368, 111] on div "Arhiveeri vestlus" at bounding box center [1358, 118] width 126 height 22
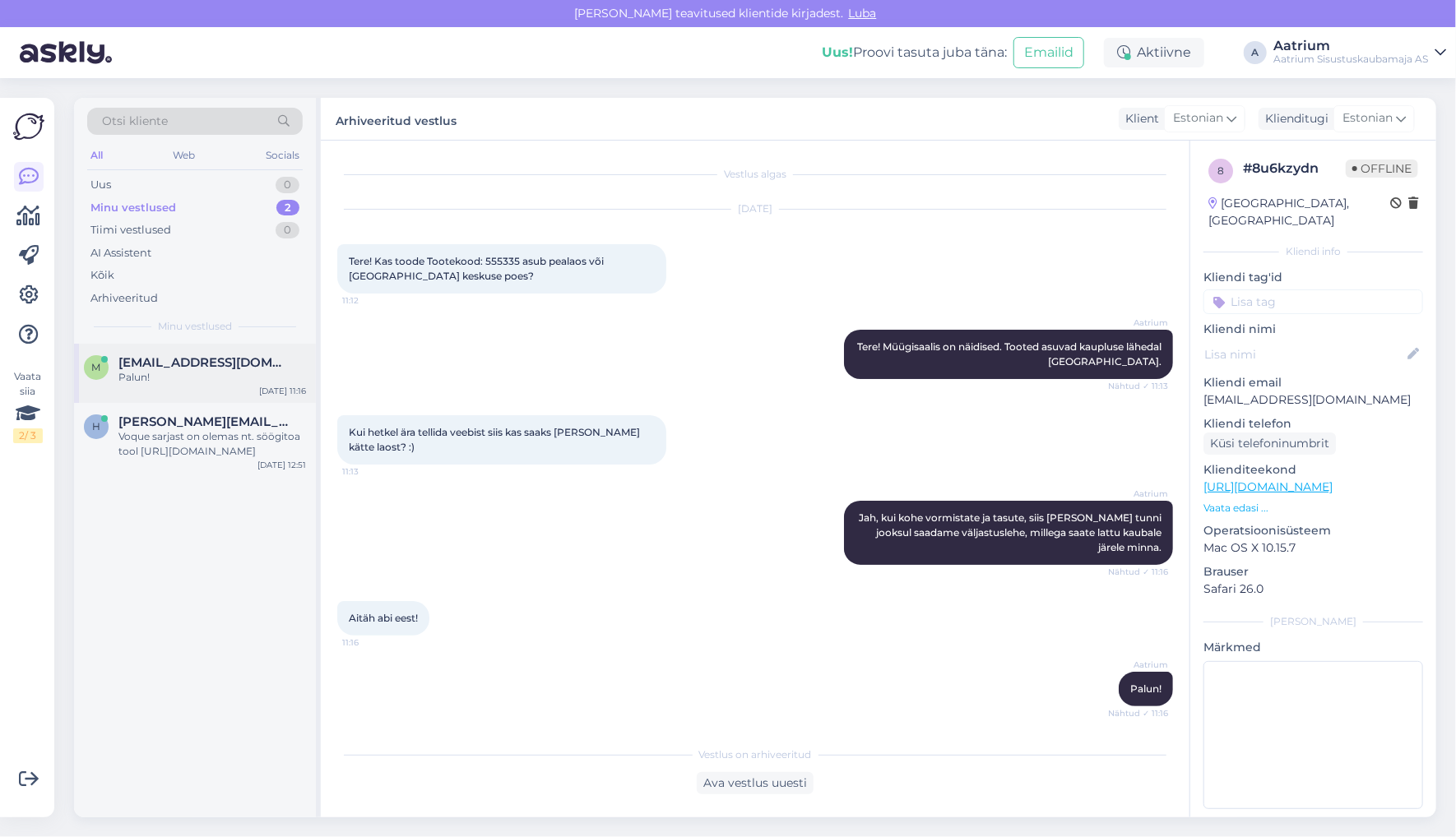
click at [167, 380] on div "Palun!" at bounding box center [212, 377] width 188 height 15
